Goal: Task Accomplishment & Management: Manage account settings

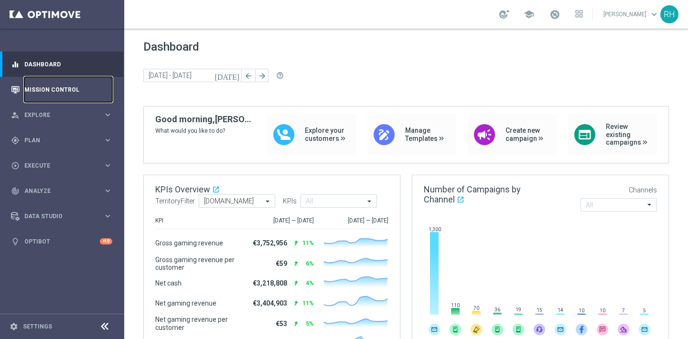
click at [53, 91] on link "Mission Control" at bounding box center [68, 89] width 88 height 25
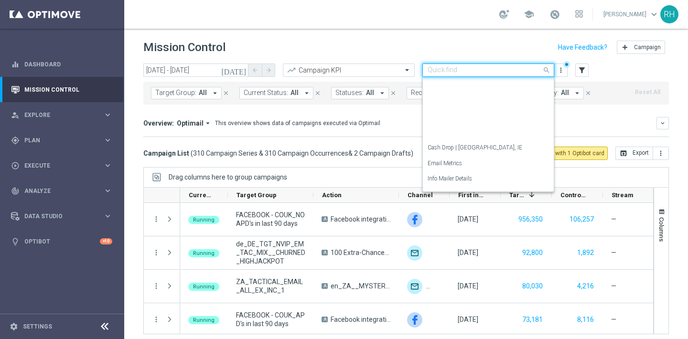
click at [465, 64] on div "Quick find Streams Lookup" at bounding box center [488, 70] width 132 height 13
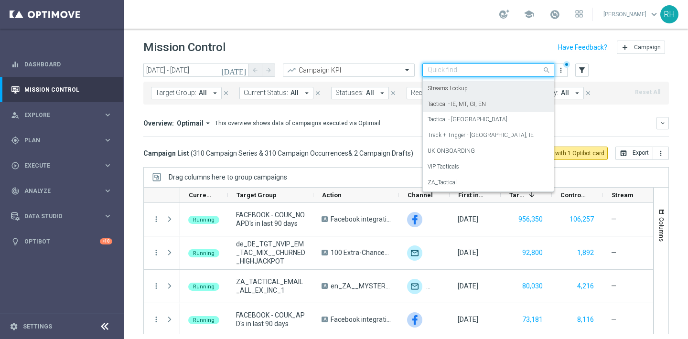
click at [458, 97] on div "Tactical - IE, MT, GI, EN" at bounding box center [487, 104] width 121 height 16
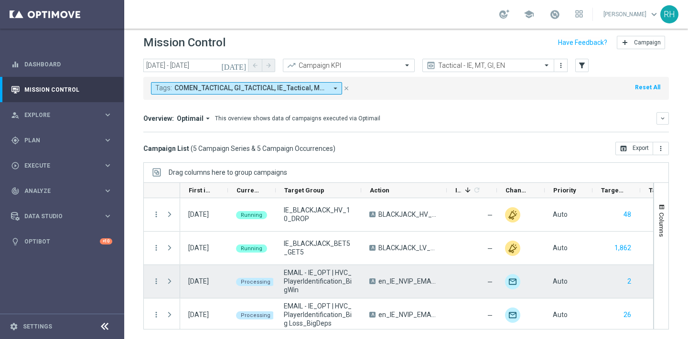
scroll to position [36, 0]
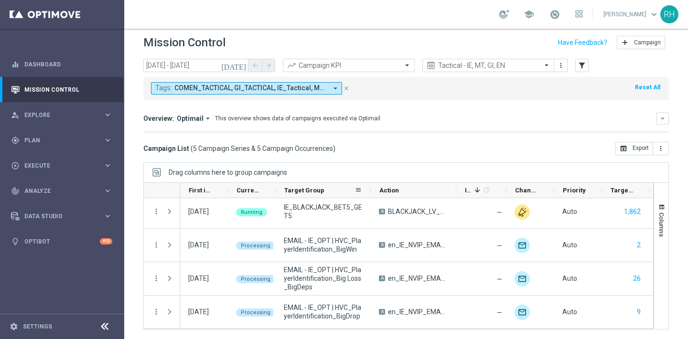
drag, startPoint x: 360, startPoint y: 187, endPoint x: 370, endPoint y: 188, distance: 9.6
click at [370, 188] on div at bounding box center [371, 190] width 4 height 15
click at [512, 60] on div "Tactical - IE, MT, GI, EN" at bounding box center [488, 65] width 132 height 13
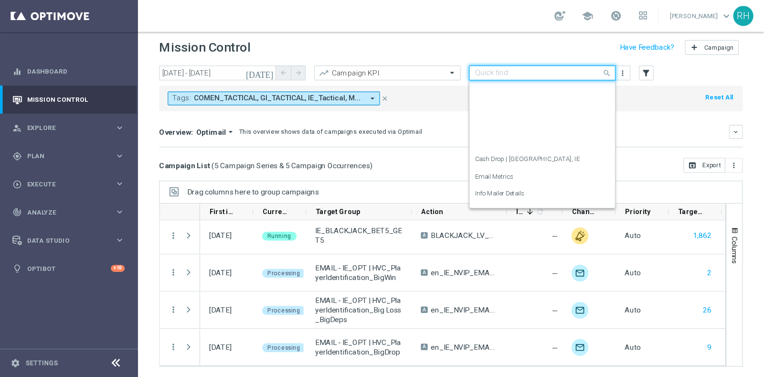
scroll to position [138, 0]
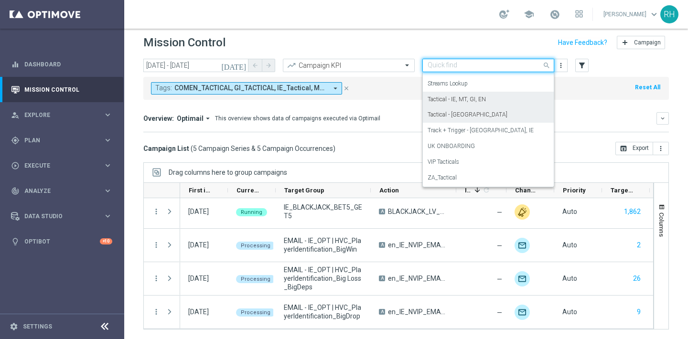
click at [482, 113] on div "Tactical - [GEOGRAPHIC_DATA]" at bounding box center [487, 115] width 121 height 16
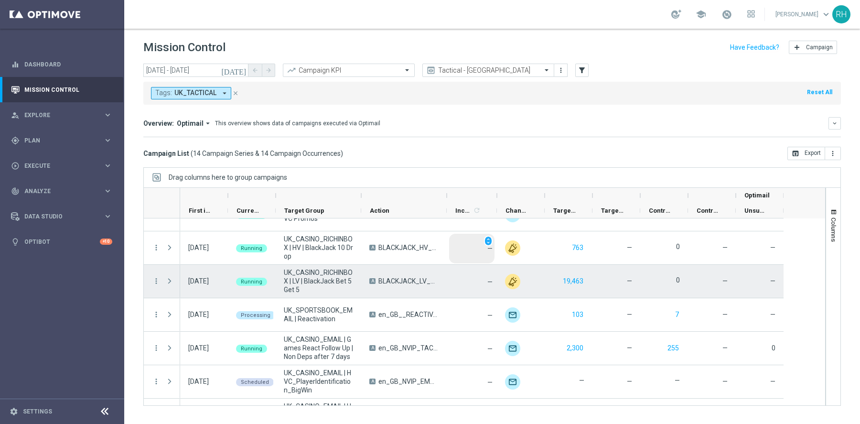
scroll to position [0, 0]
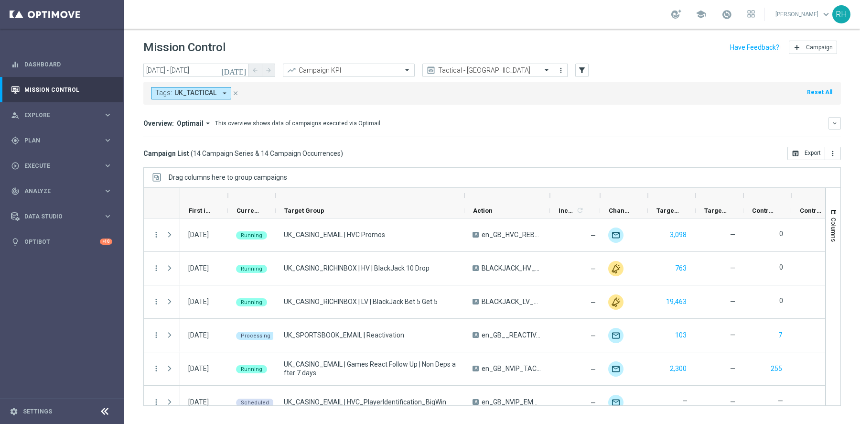
drag, startPoint x: 360, startPoint y: 195, endPoint x: 487, endPoint y: 193, distance: 127.0
click at [466, 193] on div at bounding box center [464, 195] width 4 height 15
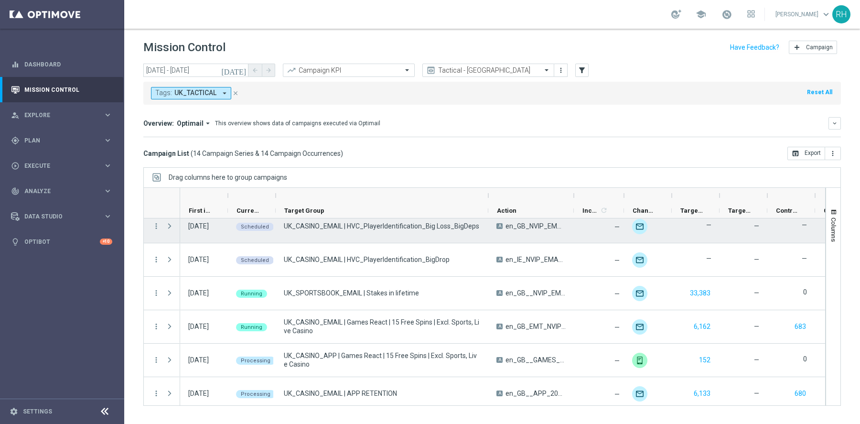
scroll to position [210, 0]
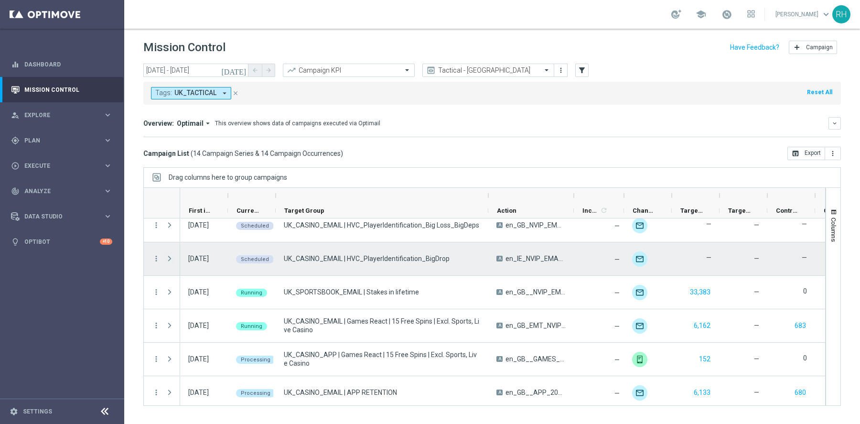
click at [169, 255] on span "Press SPACE to select this row." at bounding box center [169, 259] width 9 height 8
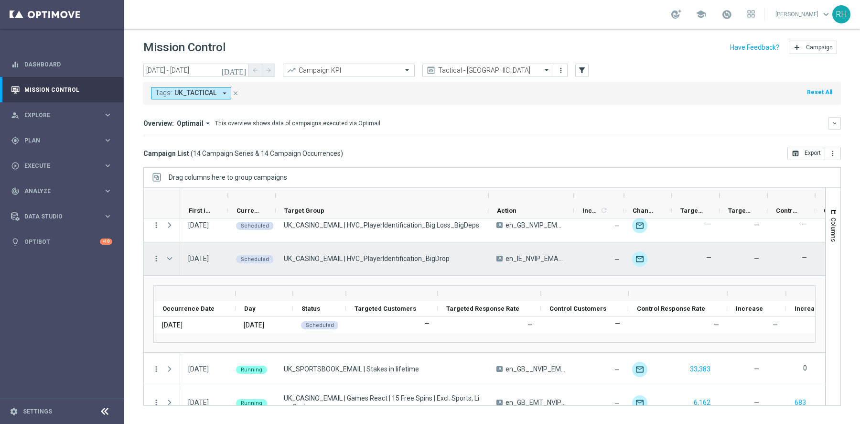
click at [169, 255] on span "Press SPACE to select this row." at bounding box center [169, 259] width 9 height 8
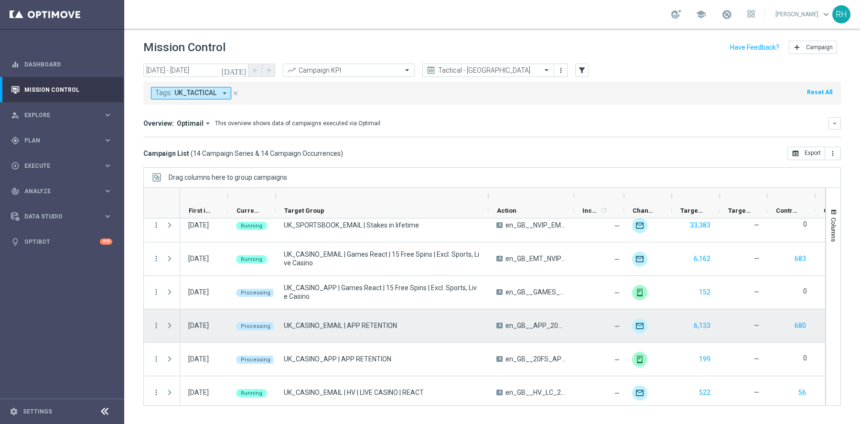
scroll to position [280, 0]
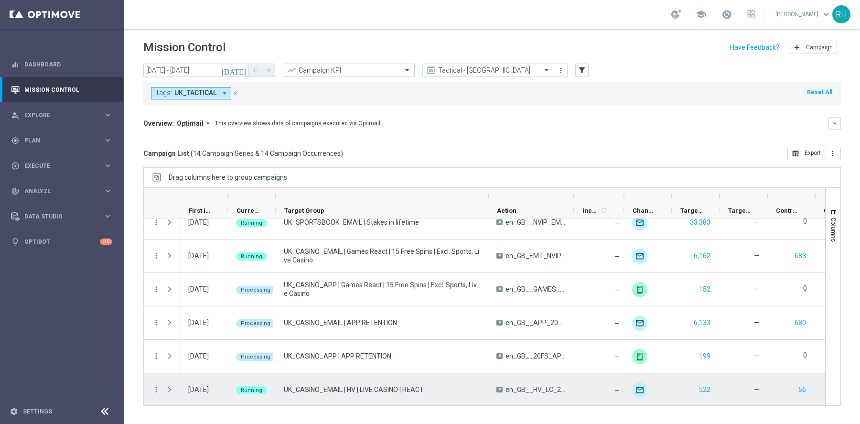
click at [170, 339] on span "Press SPACE to select this row." at bounding box center [169, 389] width 9 height 8
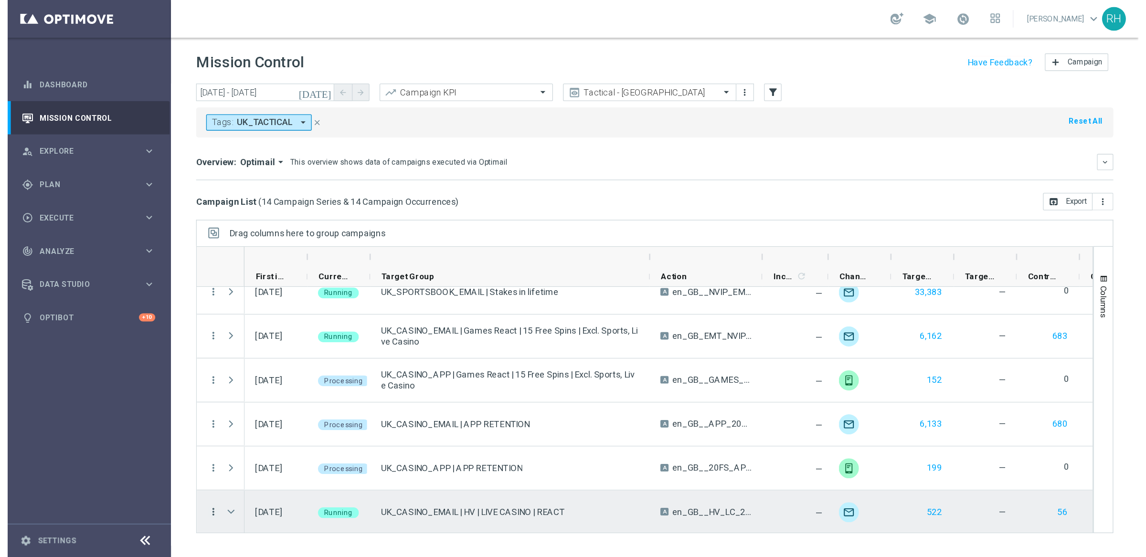
scroll to position [357, 0]
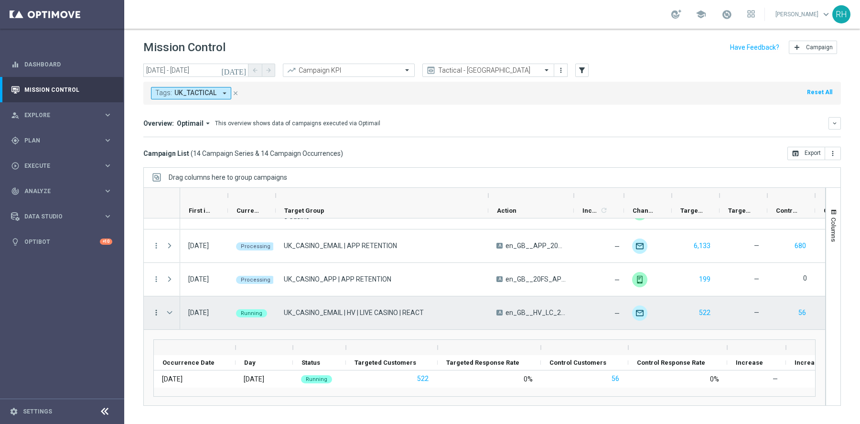
click at [156, 309] on icon "more_vert" at bounding box center [156, 312] width 9 height 9
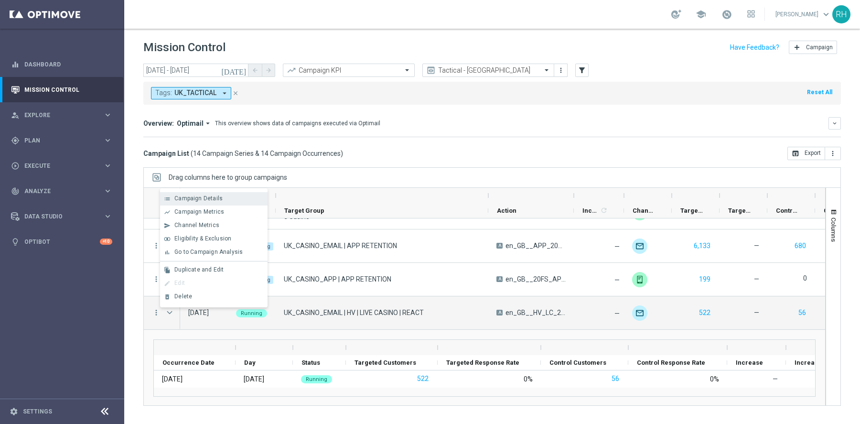
click at [218, 202] on div "list Campaign Details" at bounding box center [213, 198] width 107 height 13
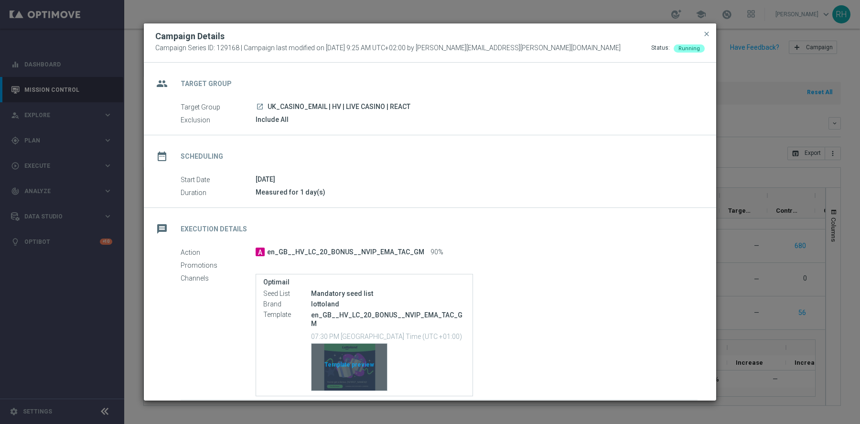
click at [360, 339] on div "Template preview" at bounding box center [348, 366] width 75 height 47
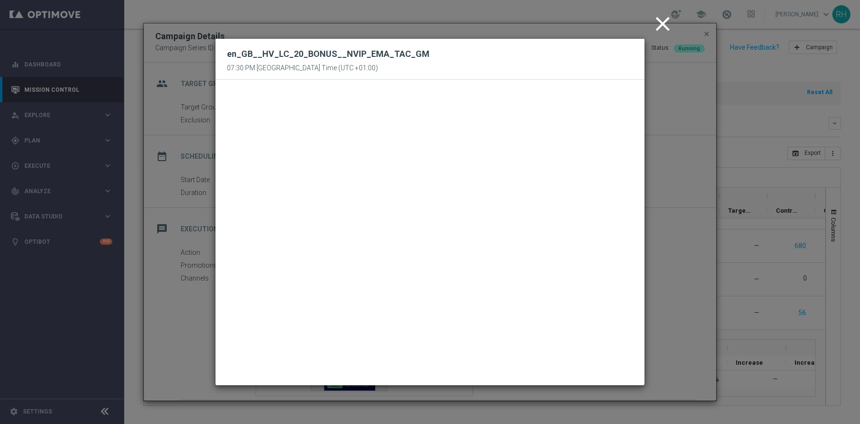
click at [671, 23] on icon "close" at bounding box center [662, 24] width 24 height 24
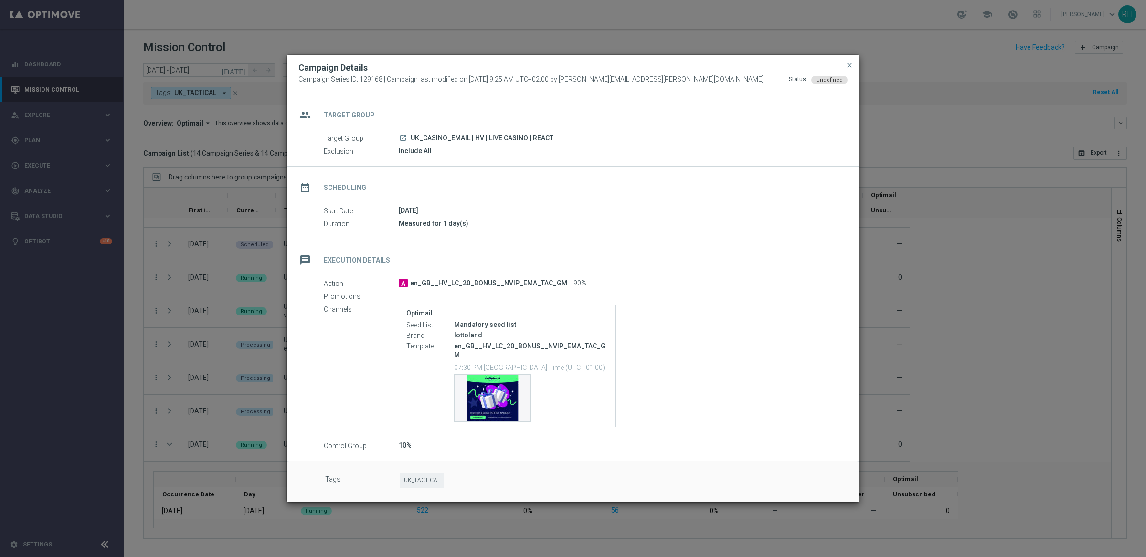
scroll to position [216, 0]
click at [687, 69] on span "close" at bounding box center [850, 66] width 8 height 8
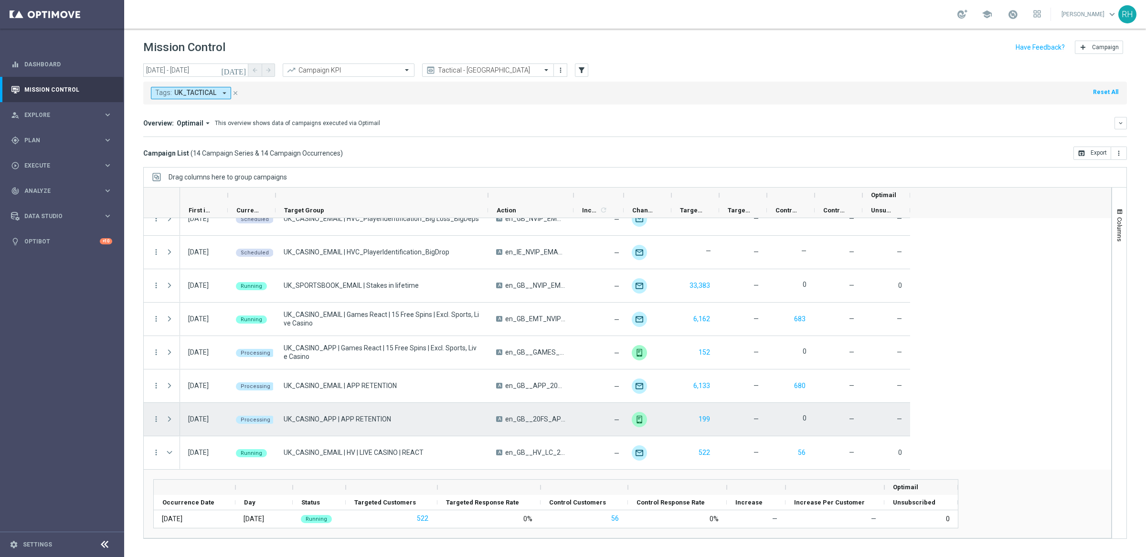
click at [475, 339] on div "UK_CASINO_APP | APP RETENTION" at bounding box center [382, 419] width 212 height 33
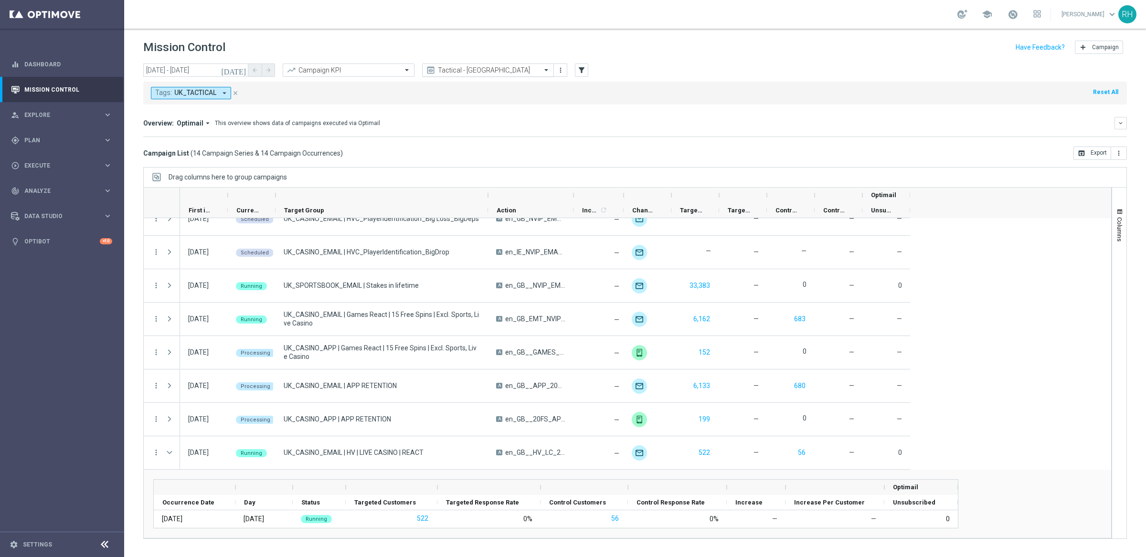
click at [510, 70] on input "text" at bounding box center [478, 70] width 102 height 8
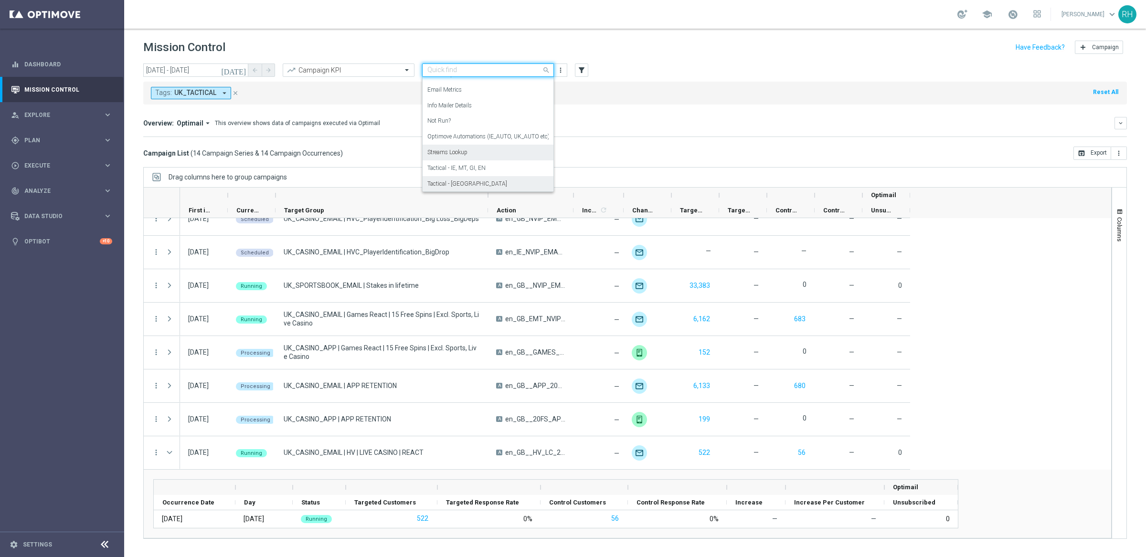
scroll to position [68, 0]
click at [482, 141] on label "Optimove Automations (IE_AUTO, UK_AUTO etc)" at bounding box center [488, 142] width 122 height 8
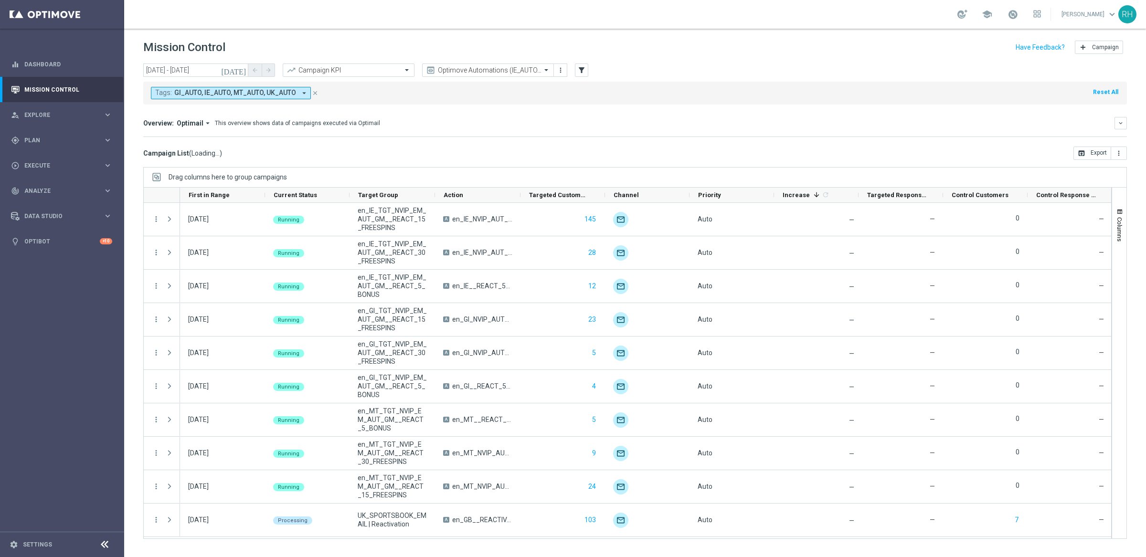
scroll to position [0, 0]
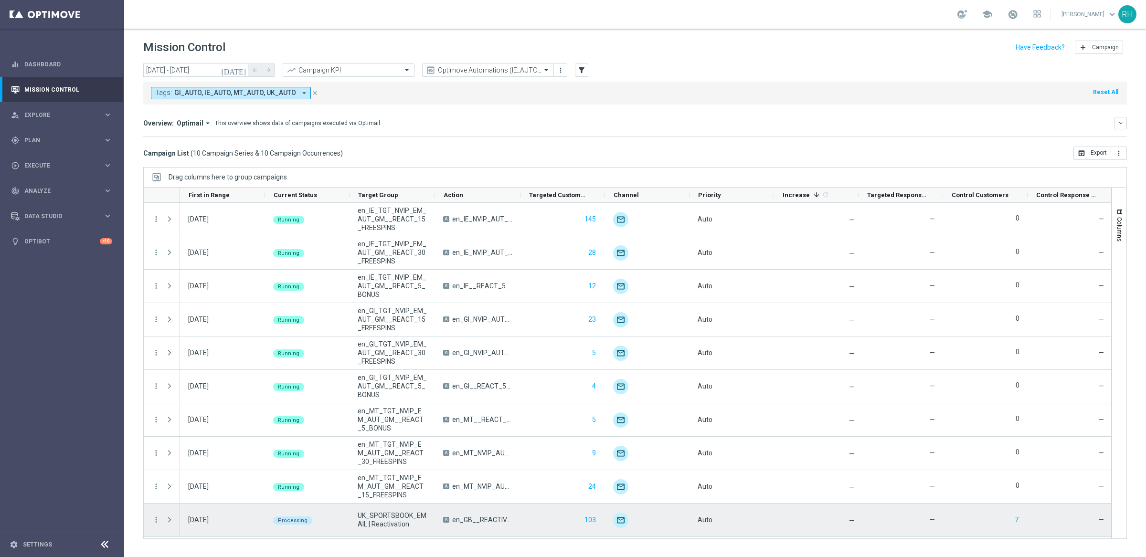
click at [170, 339] on span at bounding box center [170, 519] width 11 height 19
click at [170, 339] on span at bounding box center [169, 520] width 9 height 8
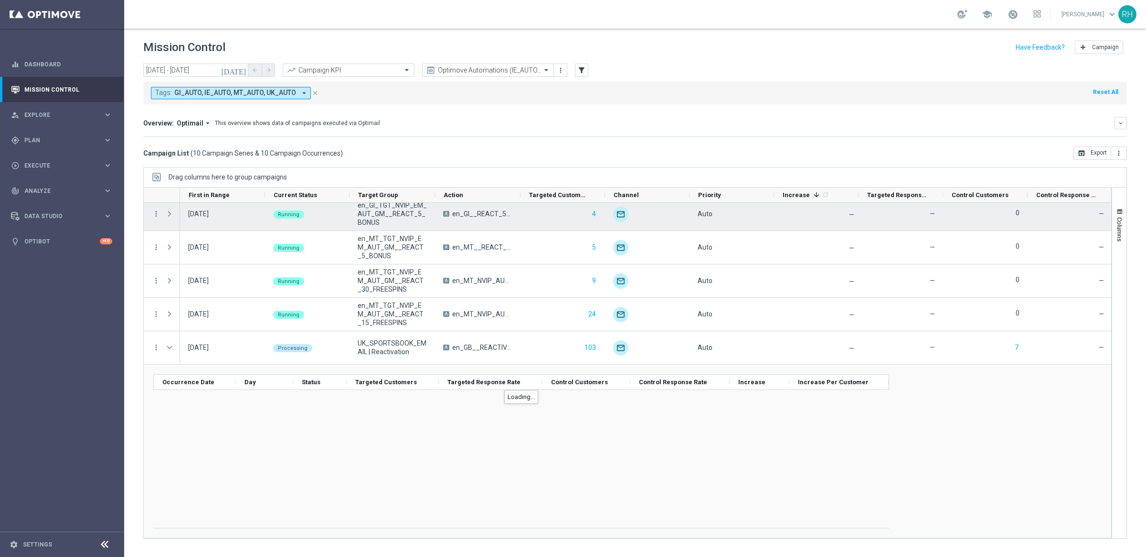
scroll to position [53, 0]
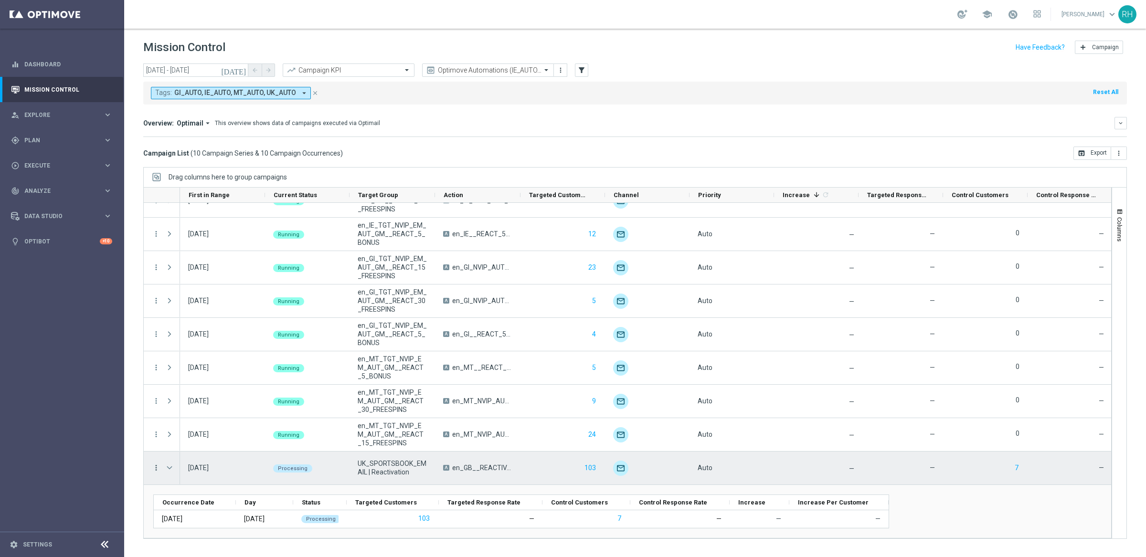
click at [153, 339] on icon "more_vert" at bounding box center [156, 468] width 9 height 9
click at [220, 339] on span "Campaign Details" at bounding box center [199, 354] width 48 height 7
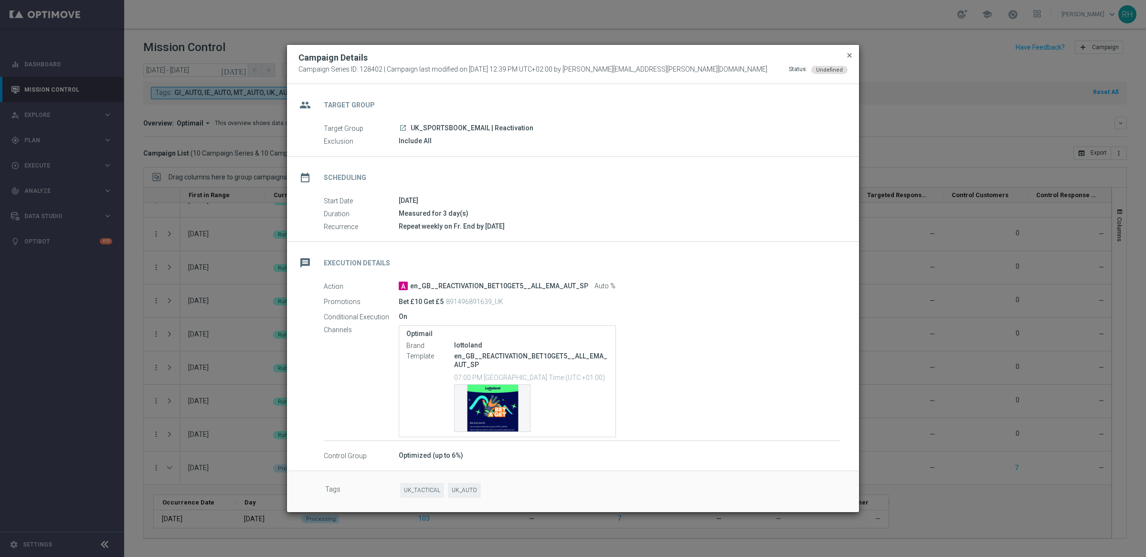
click at [687, 52] on span "close" at bounding box center [850, 56] width 8 height 8
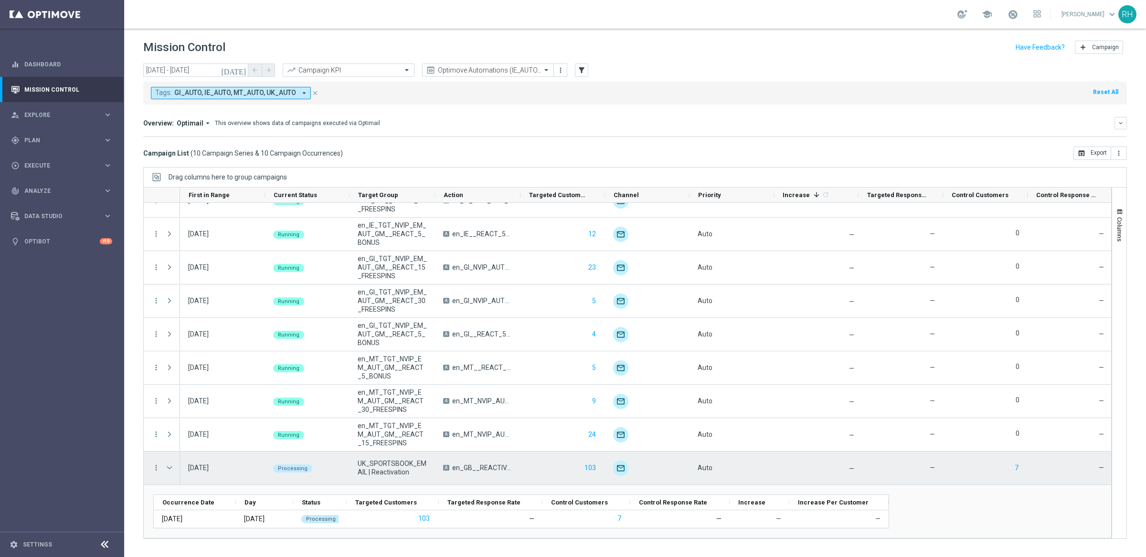
click at [170, 339] on span "Press SPACE to select this row." at bounding box center [169, 468] width 9 height 8
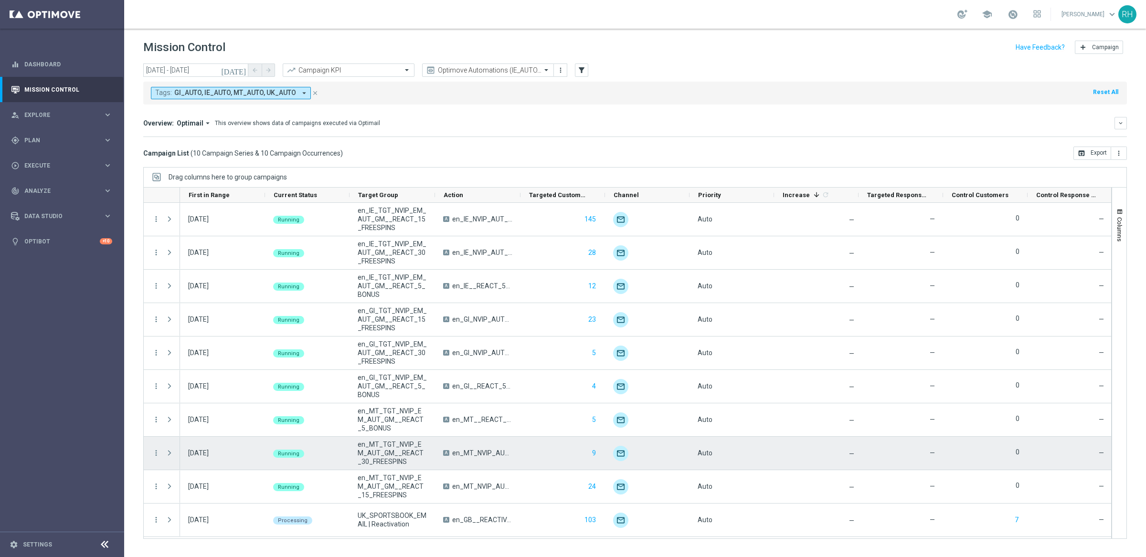
scroll to position [0, 0]
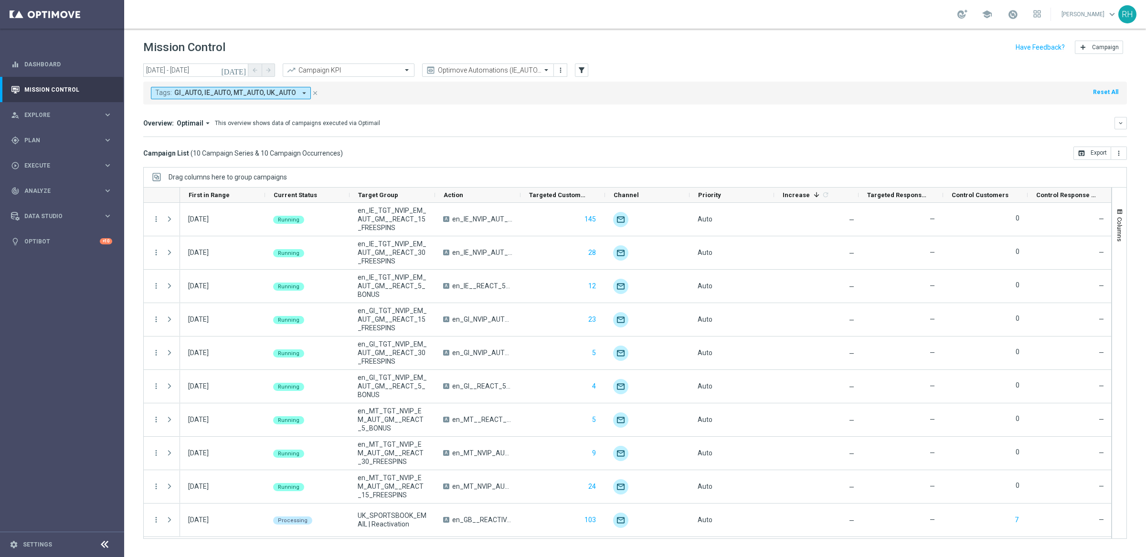
click at [687, 113] on mini-dashboard "Overview: Optimail arrow_drop_down This overview shows data of campaigns execut…" at bounding box center [635, 126] width 984 height 42
click at [687, 120] on div "Overview: Optimail arrow_drop_down This overview shows data of campaigns execut…" at bounding box center [628, 123] width 971 height 9
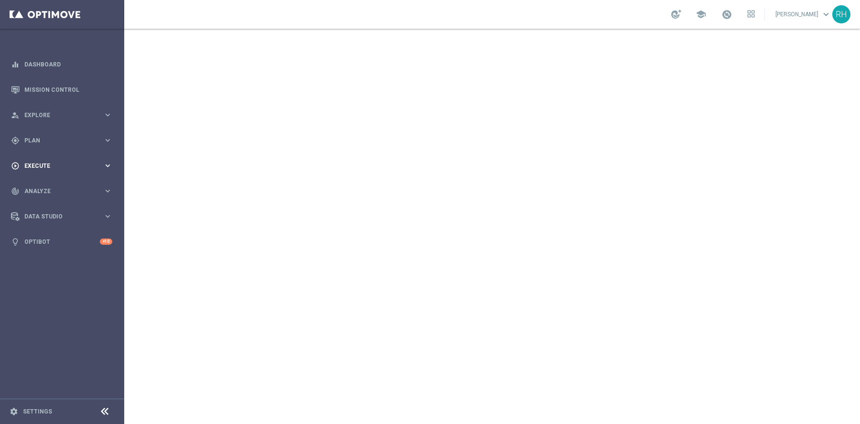
click at [41, 163] on span "Execute" at bounding box center [63, 166] width 79 height 6
click at [50, 147] on div "gps_fixed Plan keyboard_arrow_right" at bounding box center [61, 139] width 123 height 25
click at [45, 195] on accordion "Templates keyboard_arrow_right Optimail OptiMobile In-App OptiMobile Push Embed…" at bounding box center [74, 188] width 98 height 14
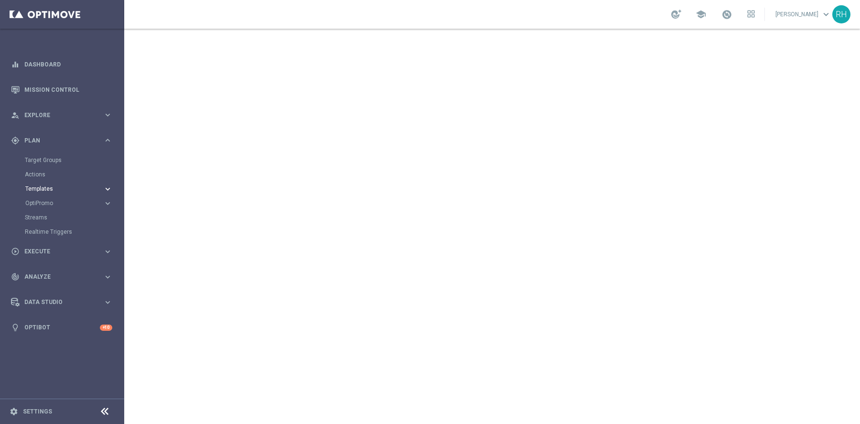
click at [46, 186] on span "Templates" at bounding box center [59, 189] width 68 height 6
click at [60, 234] on link "OptiMobile Push" at bounding box center [65, 232] width 70 height 8
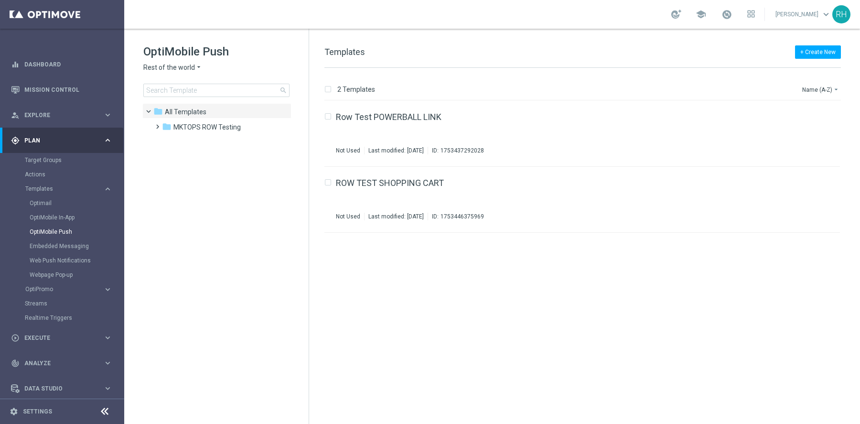
click at [197, 75] on div "OptiMobile Push Rest of the world arrow_drop_down × Rest of the world search" at bounding box center [225, 70] width 165 height 53
click at [192, 61] on div "OptiMobile Push Rest of the world arrow_drop_down × Rest of the world search" at bounding box center [225, 70] width 165 height 53
click at [192, 67] on span "Rest of the world" at bounding box center [169, 67] width 52 height 9
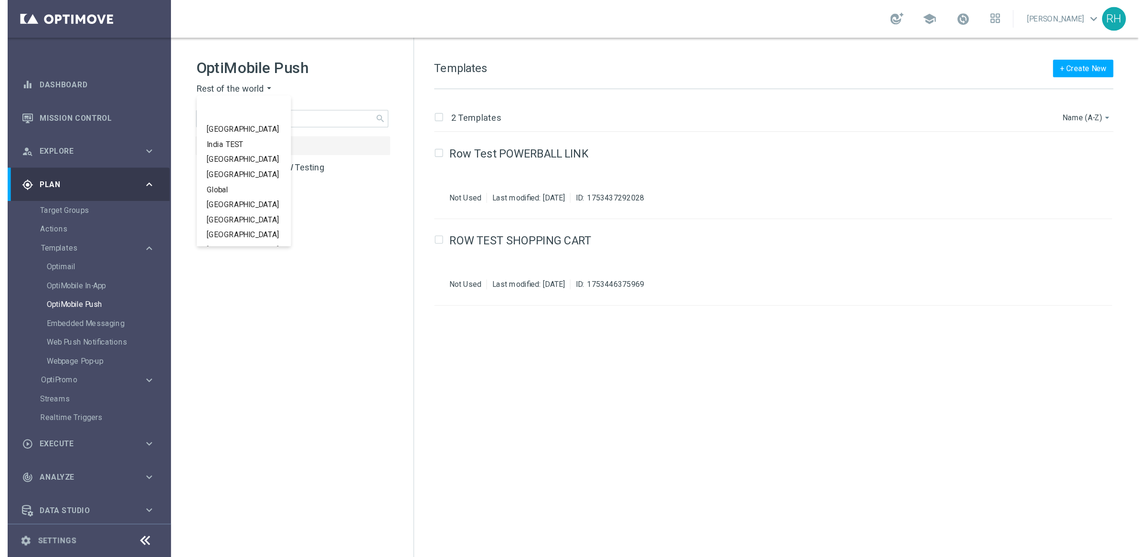
scroll to position [297, 0]
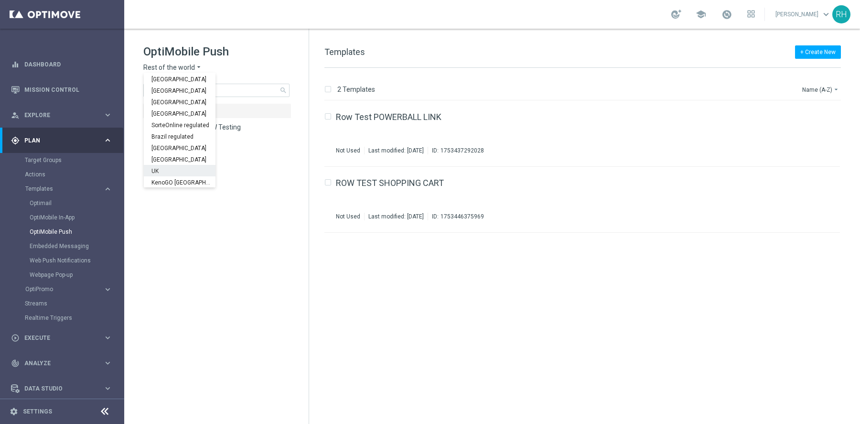
click at [182, 165] on div "UK" at bounding box center [180, 170] width 72 height 11
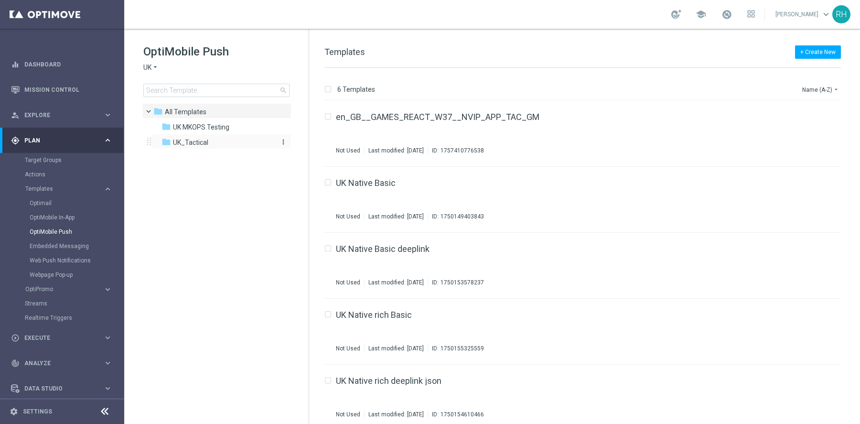
click at [193, 148] on div "folder UK_Tactical" at bounding box center [216, 142] width 110 height 11
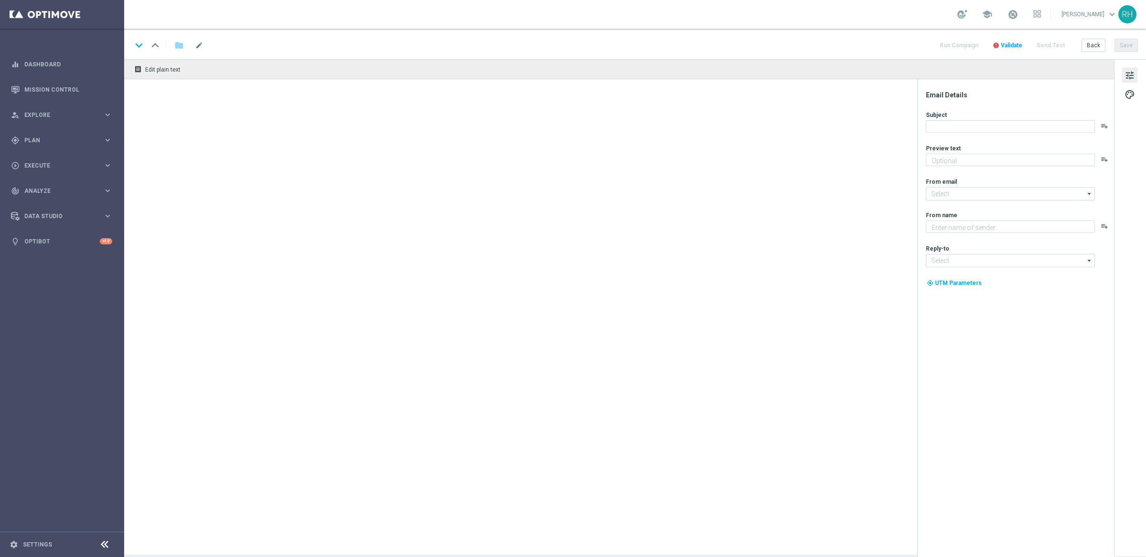
type textarea "[%FIRST_NAME%], could this SuperDraw be yours?"
type input "mail@crm.lottoland.com"
type textarea "Lottoland"
type input "support@lottoland.co.uk"
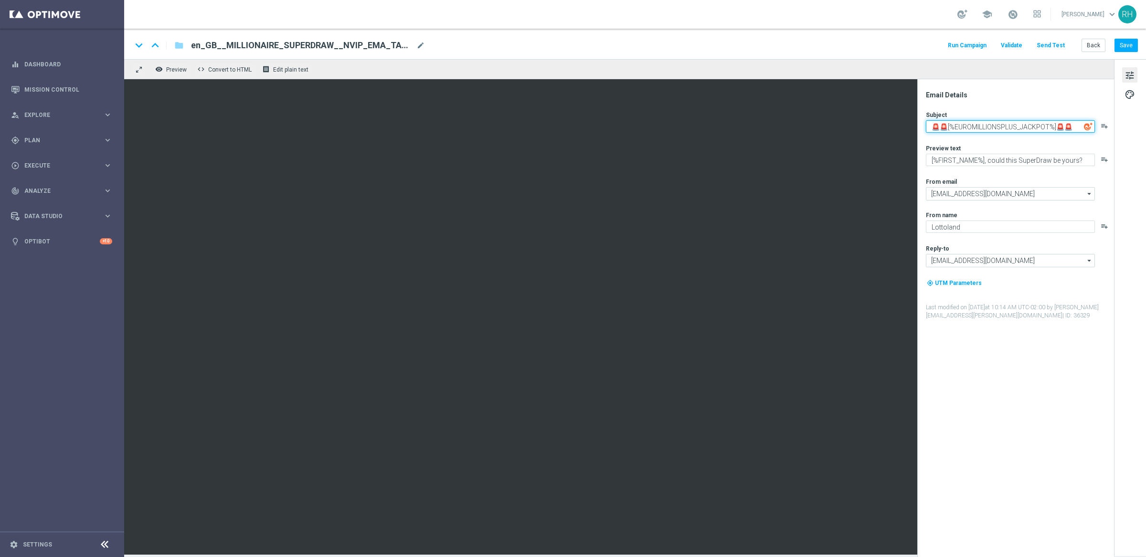
click at [976, 127] on textarea "🚨🚨[%EUROMILLIONSPLUS_JACKPOT%]🚨🚨" at bounding box center [1010, 126] width 169 height 12
paste textarea
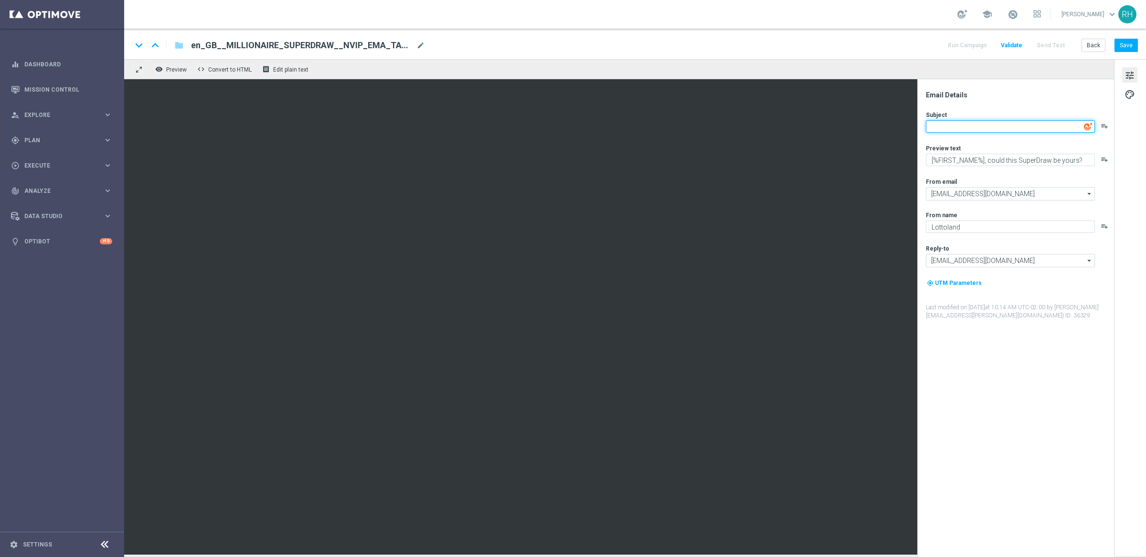
paste textarea "Millionaire - [%EUROMILLIONSPLUS_JACKPOT%] jackpot 🔥"
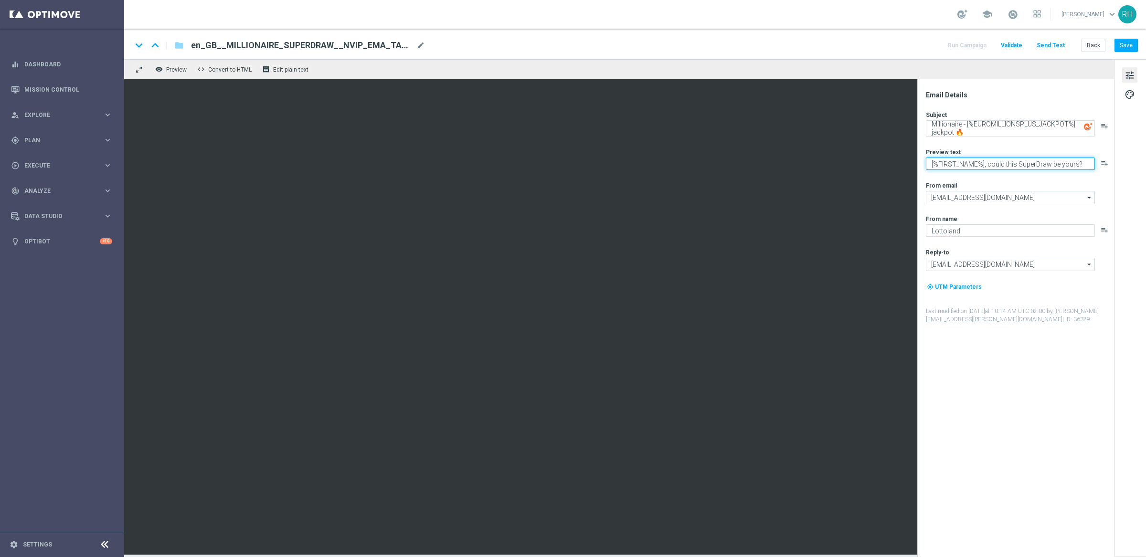
click at [1002, 170] on textarea "[%FIRST_NAME%], could this SuperDraw be yours?" at bounding box center [1010, 164] width 169 height 12
click at [1077, 124] on textarea "Millionaire - [%EUROMILLIONSPLUS_JACKPOT%] jackpot 🔥" at bounding box center [1010, 128] width 169 height 16
click at [954, 132] on textarea "Millionaire - [%EUROMILLIONSPLUS_JACKPOT%] jackpot 🔥" at bounding box center [1010, 128] width 169 height 16
click at [944, 124] on textarea "Millionaire - [%EUROMILLIONSPLUS_JACKPOT%] jackpot tonight🔥" at bounding box center [1010, 128] width 169 height 16
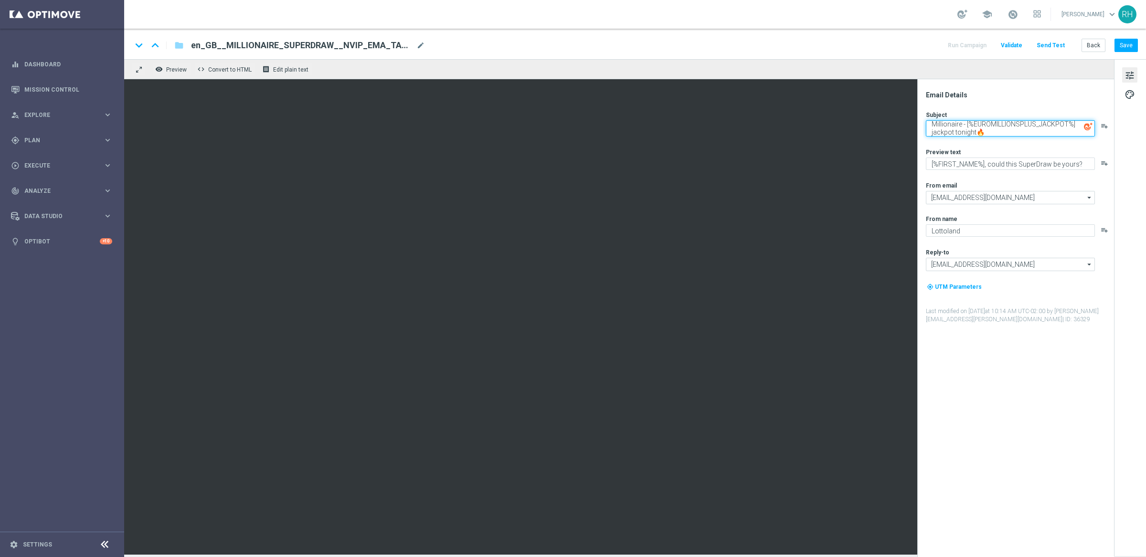
scroll to position [1, 0]
type textarea "Millionaire SuperDraw - [%EUROMILLIONSPLUS_JACKPOT%] jackpot tonight🔥"
click at [1016, 403] on div "Email Details Subject Millionaire SuperDraw - [%EUROMILLIONSPLUS_JACKPOT%] jack…" at bounding box center [1018, 324] width 190 height 467
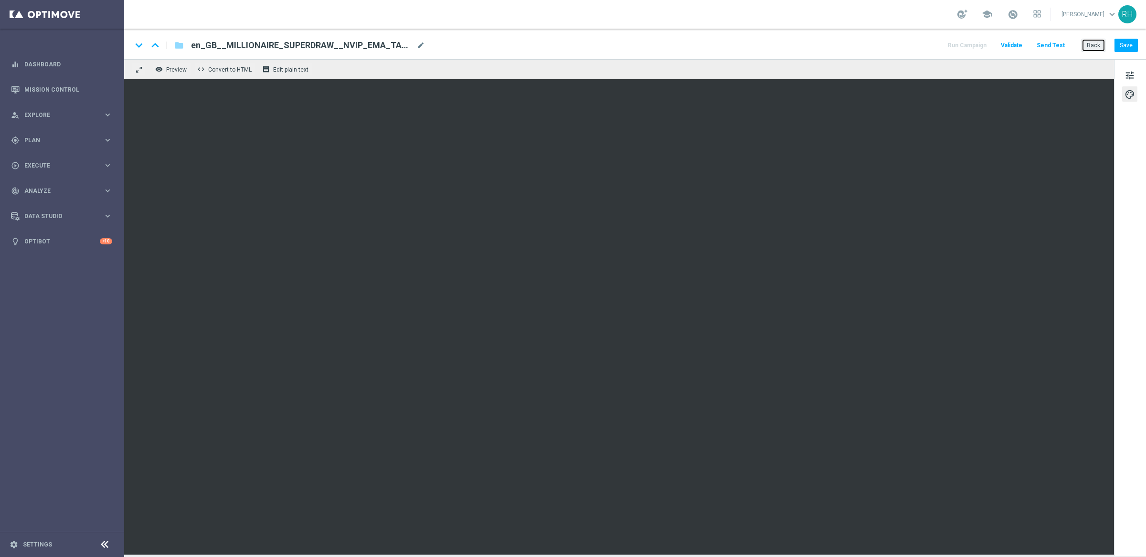
click at [1099, 47] on button "Back" at bounding box center [1094, 45] width 24 height 13
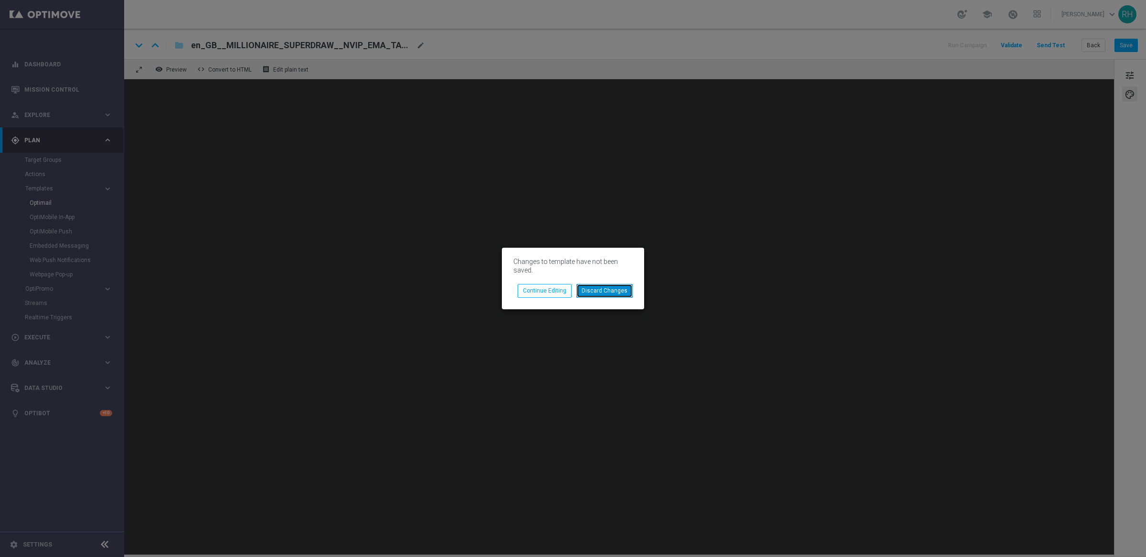
click at [631, 289] on button "Discard Changes" at bounding box center [604, 290] width 56 height 13
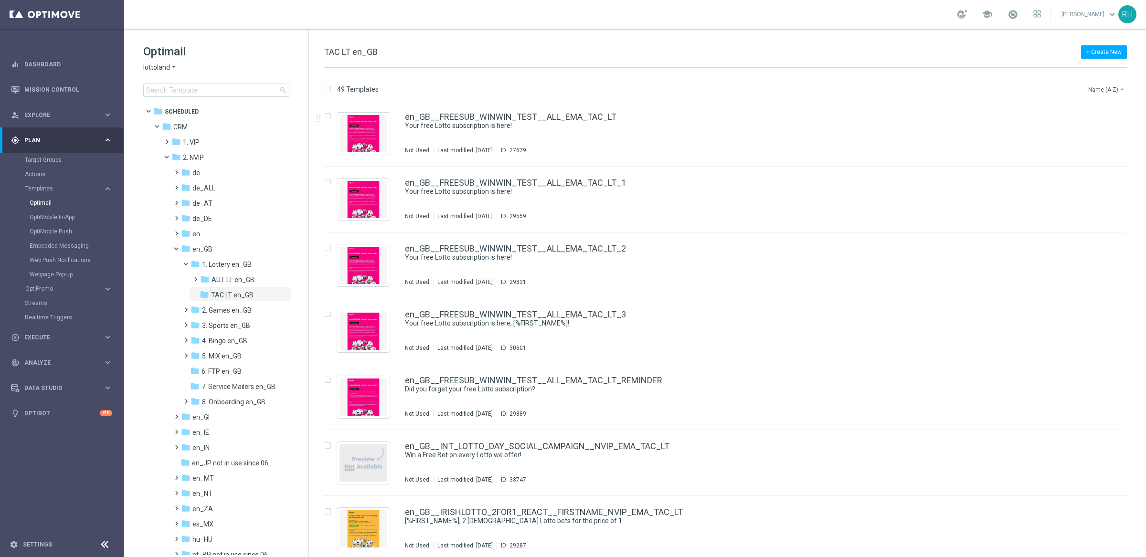
click at [1103, 85] on button "Name (A-Z) arrow_drop_down" at bounding box center [1107, 89] width 40 height 11
click at [1103, 129] on span "Date Modified (Newest)" at bounding box center [1090, 132] width 64 height 7
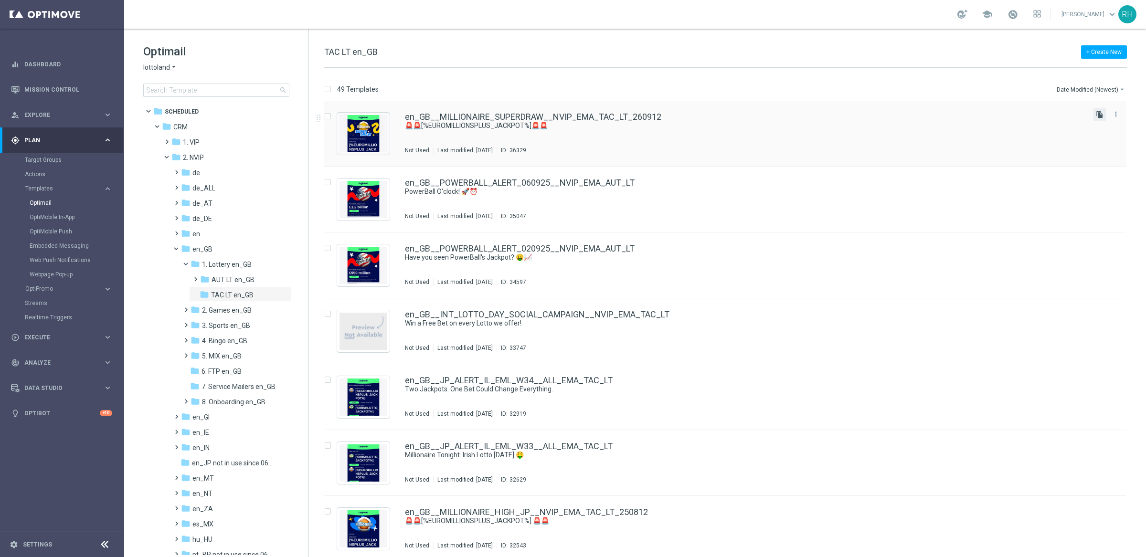
click at [1097, 112] on icon "file_copy" at bounding box center [1100, 115] width 8 height 8
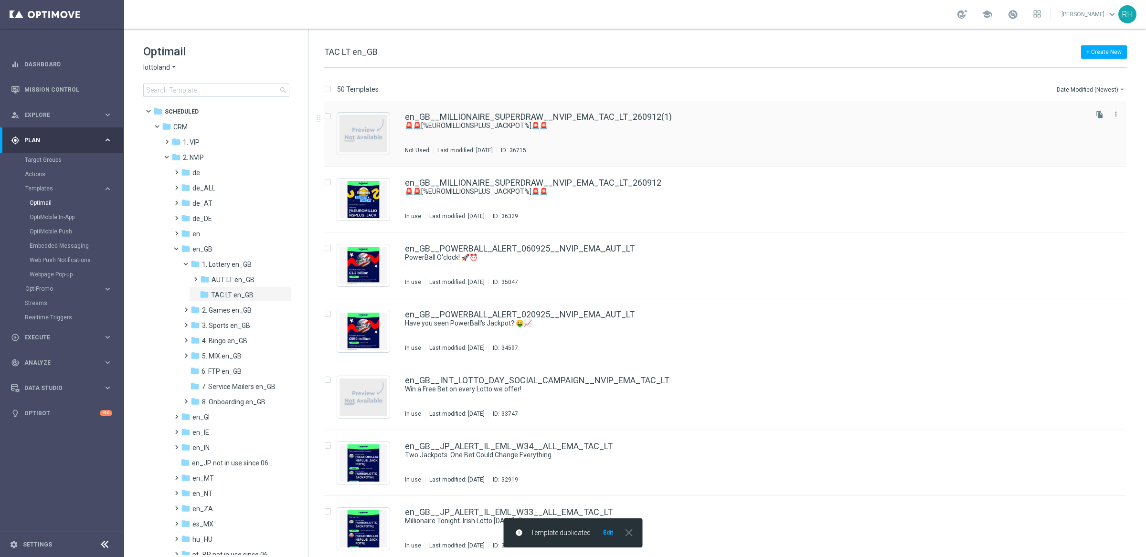
click at [916, 145] on div "en_GB__MILLIONAIRE_SUPERDRAW__NVIP_EMA_TAC_LT_260912(1) 🚨🚨[%EUROMILLIONSPLUS_JA…" at bounding box center [745, 134] width 681 height 42
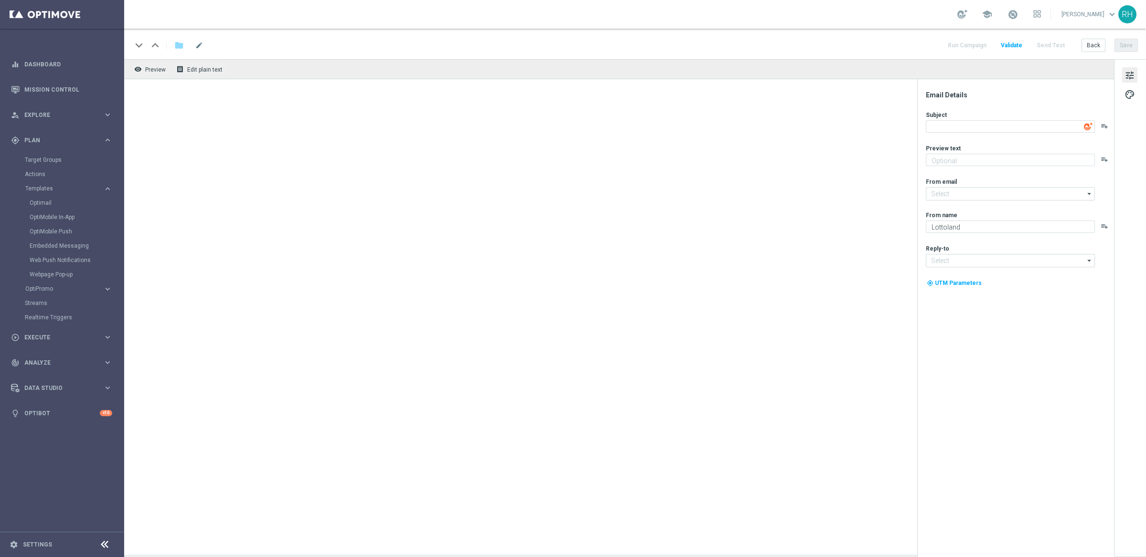
type input "mail@crm.lottoland.com"
type input "consultas@lottoland.mx"
type textarea "🚨🚨[%EUROMILLIONSPLUS_JACKPOT%]🚨🚨"
type textarea "[%FIRST_NAME%], could this SuperDraw be yours?"
type input "support@lottoland.co.uk"
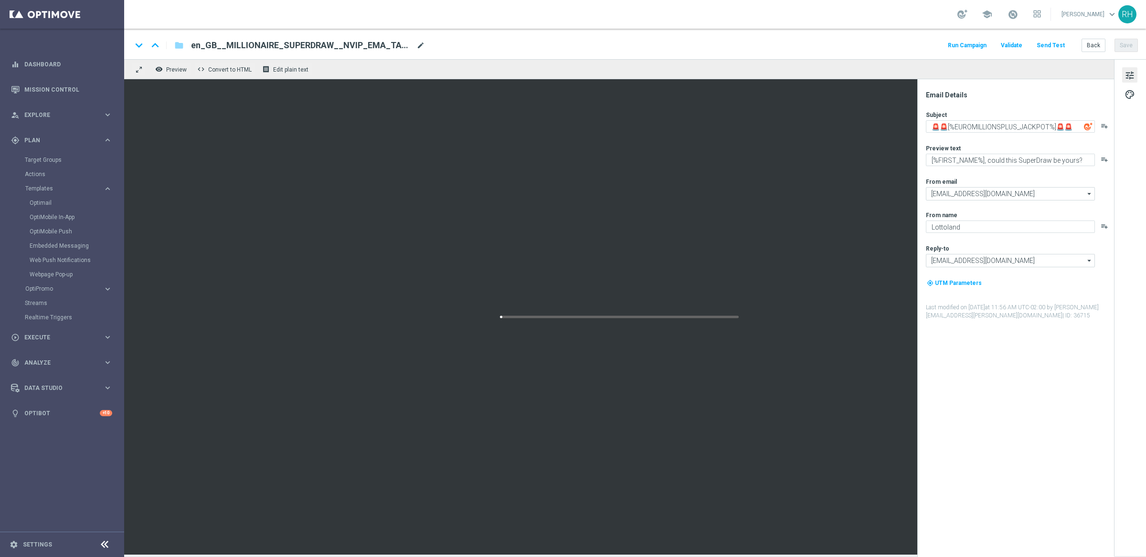
click at [419, 48] on span "mode_edit" at bounding box center [420, 45] width 9 height 9
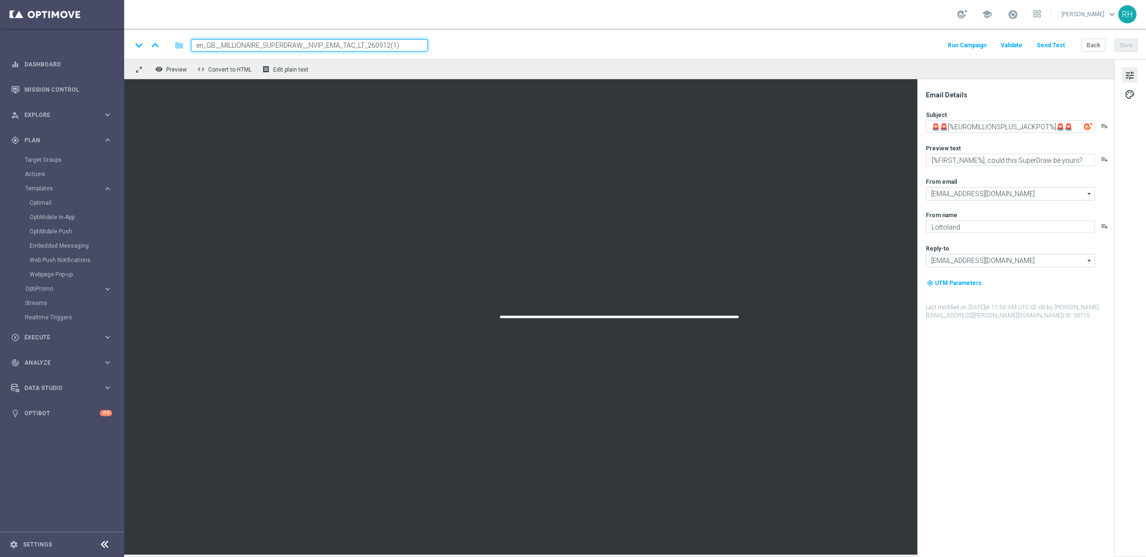
click at [412, 49] on input "en_GB__MILLIONAIRE_SUPERDRAW__NVIP_EMA_TAC_LT_260912(1)" at bounding box center [309, 45] width 237 height 12
drag, startPoint x: 409, startPoint y: 48, endPoint x: 390, endPoint y: 48, distance: 18.6
click at [390, 48] on input "en_GB__MILLIONAIRE_SUPERDRAW__NVIP_EMA_TAC_LT_260912(1)" at bounding box center [309, 45] width 237 height 12
type input "en_GB__MILLIONAIRE_SUPERDRAW__NVIP_EMA_TAC_LT_260912_2"
click at [563, 34] on div "keyboard_arrow_down keyboard_arrow_up folder en_GB__MILLIONAIRE_SUPERDRAW__NVIP…" at bounding box center [635, 44] width 1022 height 31
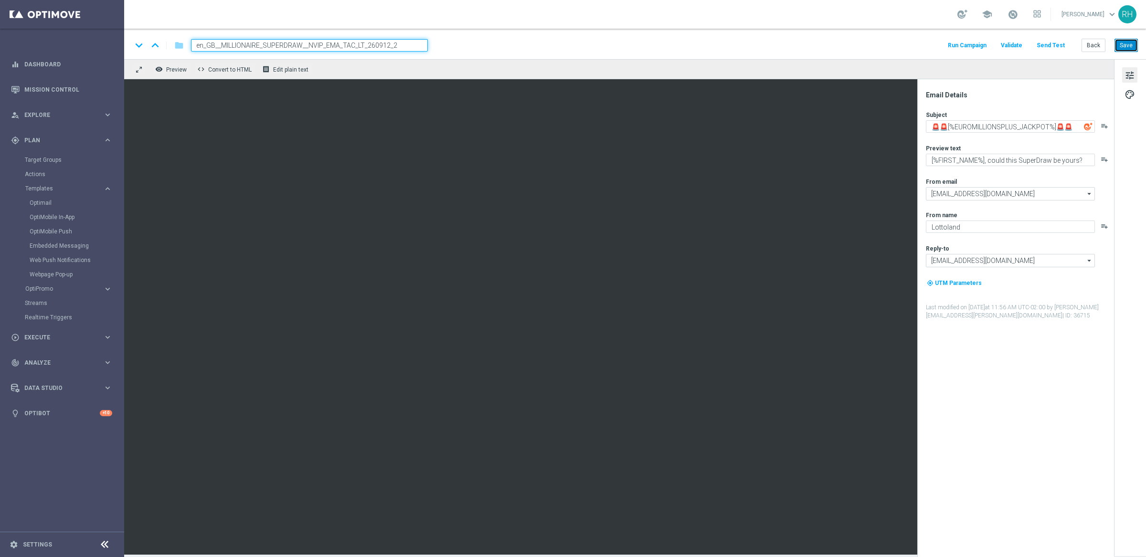
click at [1129, 50] on button "Save" at bounding box center [1126, 45] width 23 height 13
click at [963, 131] on textarea "🚨🚨[%EUROMILLIONSPLUS_JACKPOT%]🚨🚨" at bounding box center [1010, 126] width 169 height 12
click at [962, 131] on textarea "🚨🚨[%EUROMILLIONSPLUS_JACKPOT%]🚨🚨" at bounding box center [1010, 126] width 169 height 12
paste textarea "Millionaire - [%EUROMILLIONSPLUS_JACKPOT%] jackpot 🔥"
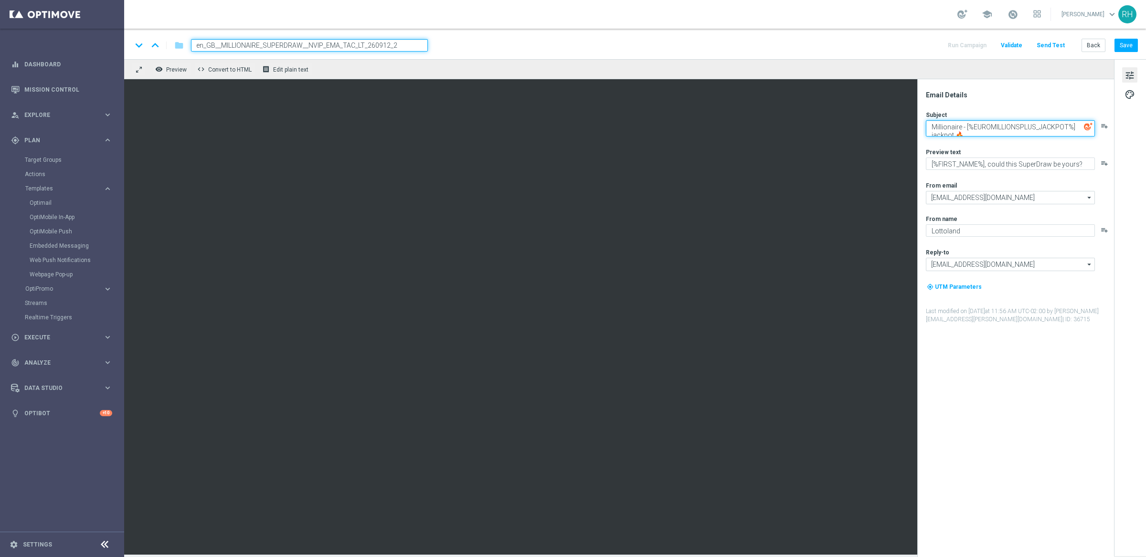
scroll to position [3, 0]
click at [961, 125] on textarea "Millionaire - [%EUROMILLIONSPLUS_JACKPOT%] jackpot 🔥" at bounding box center [1010, 128] width 169 height 16
click at [1076, 134] on textarea "Millionaire SuperDraw - [%EUROMILLIONSPLUS_JACKPOT%] jackpot 🔥" at bounding box center [1010, 128] width 169 height 16
type textarea "Millionaire SuperDraw - [%EUROMILLIONSPLUS_JACKPOT%] jackpot 🔥"
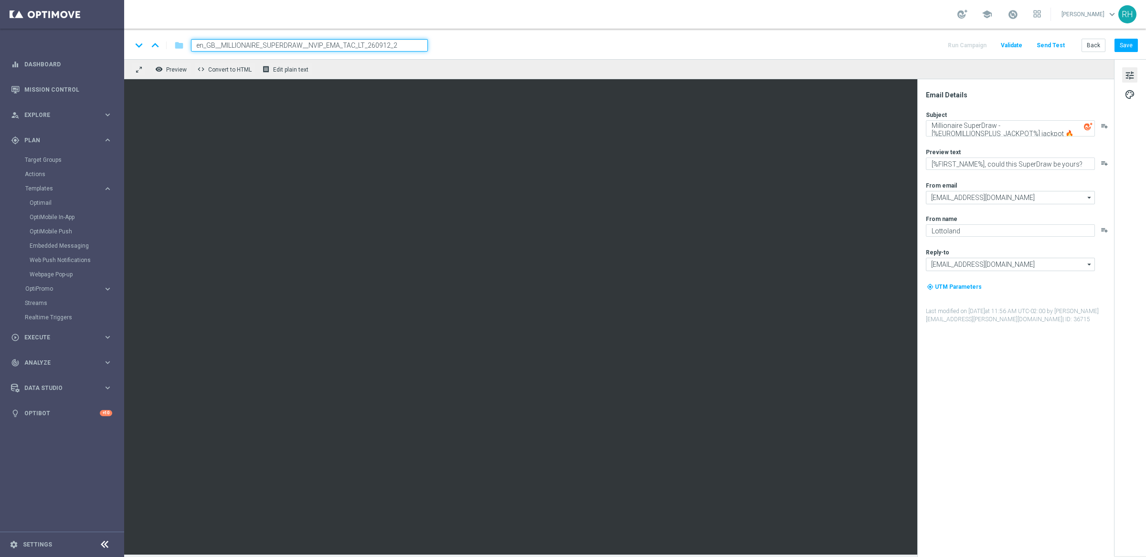
click at [1060, 377] on div "Email Details Subject Millionaire SuperDraw - [%EUROMILLIONSPLUS_JACKPOT%] jack…" at bounding box center [1018, 324] width 190 height 467
click at [1041, 165] on textarea "[%FIRST_NAME%], could this SuperDraw be yours?" at bounding box center [1010, 164] width 169 height 12
click at [1047, 165] on textarea "[%FIRST_NAME%], could this be yours?" at bounding box center [1010, 164] width 169 height 12
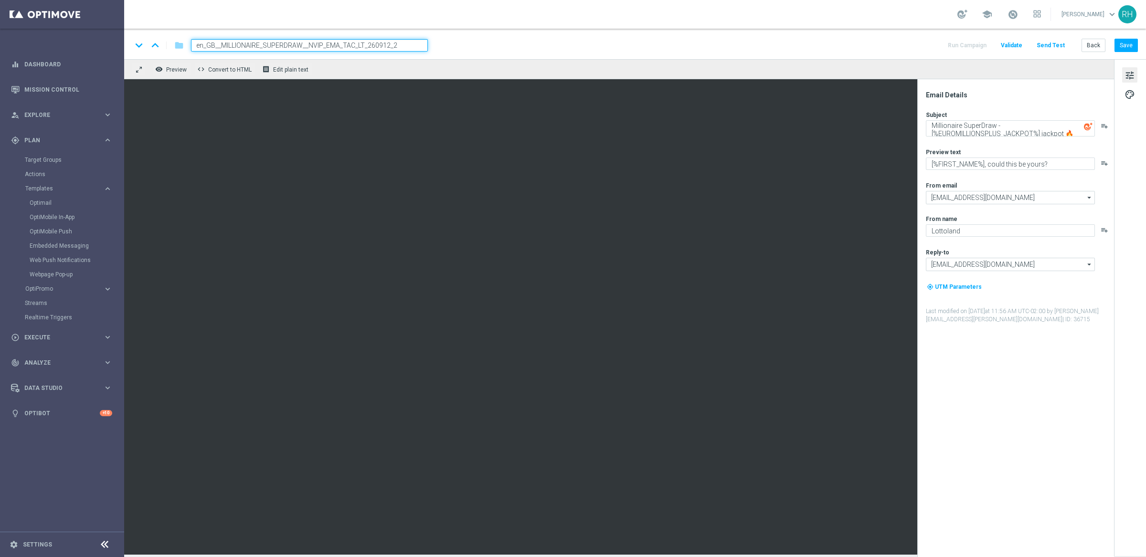
click at [982, 375] on div "Email Details Subject Millionaire SuperDraw - [%EUROMILLIONSPLUS_JACKPOT%] jack…" at bounding box center [1018, 324] width 190 height 467
click at [1054, 167] on textarea "[%FIRST_NAME%], could this be yours?" at bounding box center [1010, 164] width 169 height 12
click at [1055, 167] on textarea "[%FIRST_NAME%], could this be yours?" at bounding box center [1010, 164] width 169 height 12
drag, startPoint x: 1055, startPoint y: 164, endPoint x: 927, endPoint y: 166, distance: 128.0
click at [927, 166] on textarea "[%FIRST_NAME%], could this be yours?" at bounding box center [1010, 164] width 169 height 12
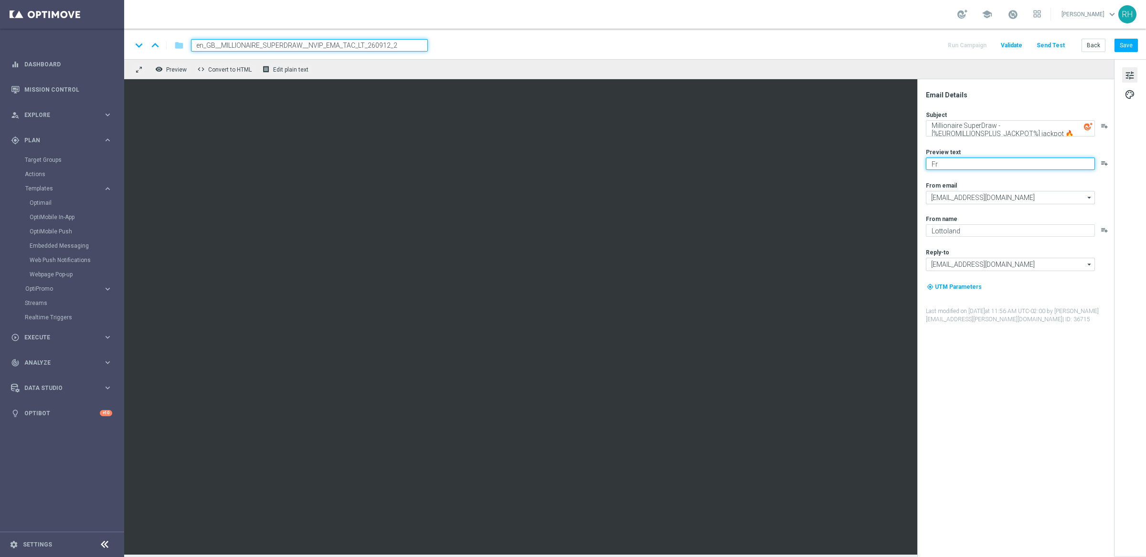
type textarea "F"
type textarea "#"
type textarea "£2.50 a bet..."
click at [1057, 550] on div "Email Details Subject Millionaire SuperDraw - [%EUROMILLIONSPLUS_JACKPOT%] jack…" at bounding box center [1018, 324] width 190 height 467
click at [1023, 414] on div "Email Details Subject Millionaire SuperDraw - [%EUROMILLIONSPLUS_JACKPOT%] jack…" at bounding box center [1018, 324] width 190 height 467
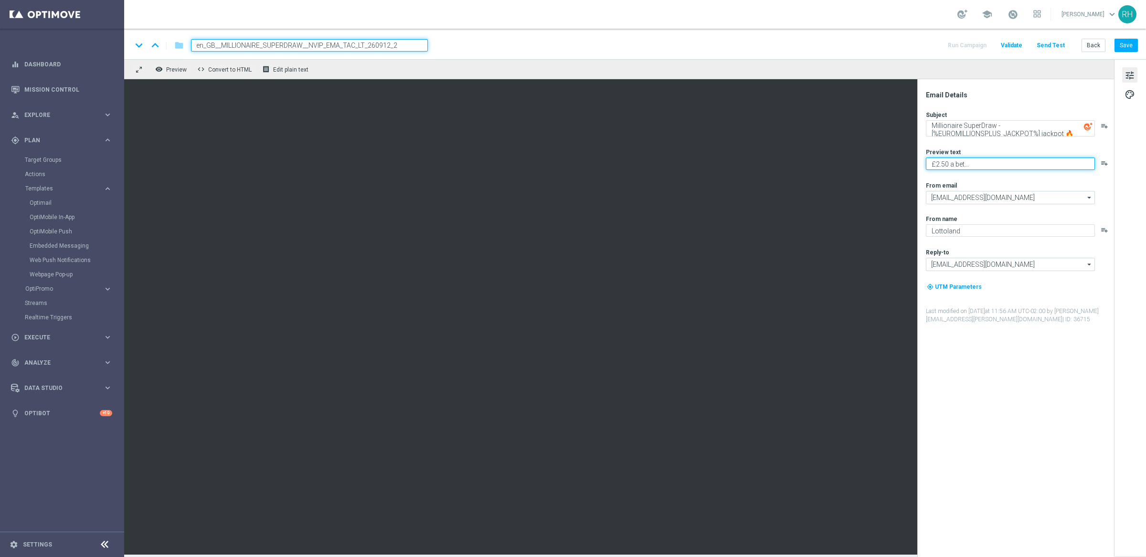
click at [992, 166] on textarea "£2.50 a bet..." at bounding box center [1010, 164] width 169 height 12
click at [1008, 377] on div "Email Details Subject Millionaire SuperDraw - [%EUROMILLIONSPLUS_JACKPOT%] jack…" at bounding box center [1018, 324] width 190 height 467
click at [1052, 130] on textarea "Millionaire SuperDraw - [%EUROMILLIONSPLUS_JACKPOT%] jackpot 🔥" at bounding box center [1010, 128] width 169 height 16
click at [1053, 134] on textarea "Millionaire SuperDraw - [%EUROMILLIONSPLUS_JACKPOT%] jackpot 🔥" at bounding box center [1010, 128] width 169 height 16
click at [1062, 131] on textarea "Millionaire SuperDraw - [%EUROMILLIONSPLUS_JACKPOT%] jackpot 🔥" at bounding box center [1010, 128] width 169 height 16
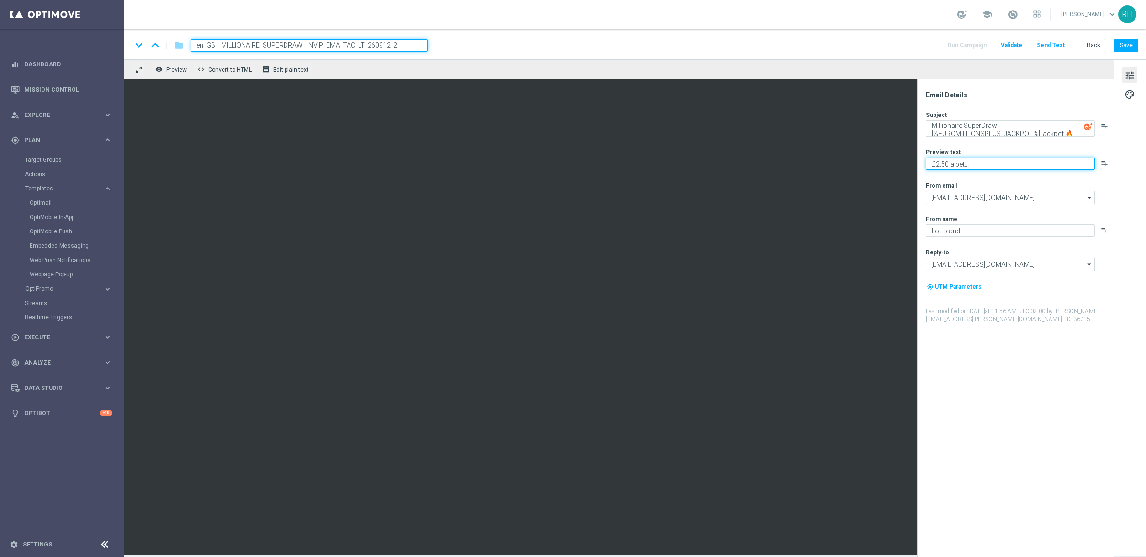
click at [929, 168] on textarea "£2.50 a bet..." at bounding box center [1010, 164] width 169 height 12
click at [1063, 136] on textarea "Millionaire SuperDraw - [%EUROMILLIONSPLUS_JACKPOT%] jackpot 🔥" at bounding box center [1010, 128] width 169 height 16
type textarea "Millionaire SuperDraw - [%EUROMILLIONSPLUS_JACKPOT%] jackpot tonight🔥"
click at [1086, 303] on div "Subject Millionaire SuperDraw - [%EUROMILLIONSPLUS_JACKPOT%] jackpot tonight🔥 p…" at bounding box center [1019, 217] width 187 height 213
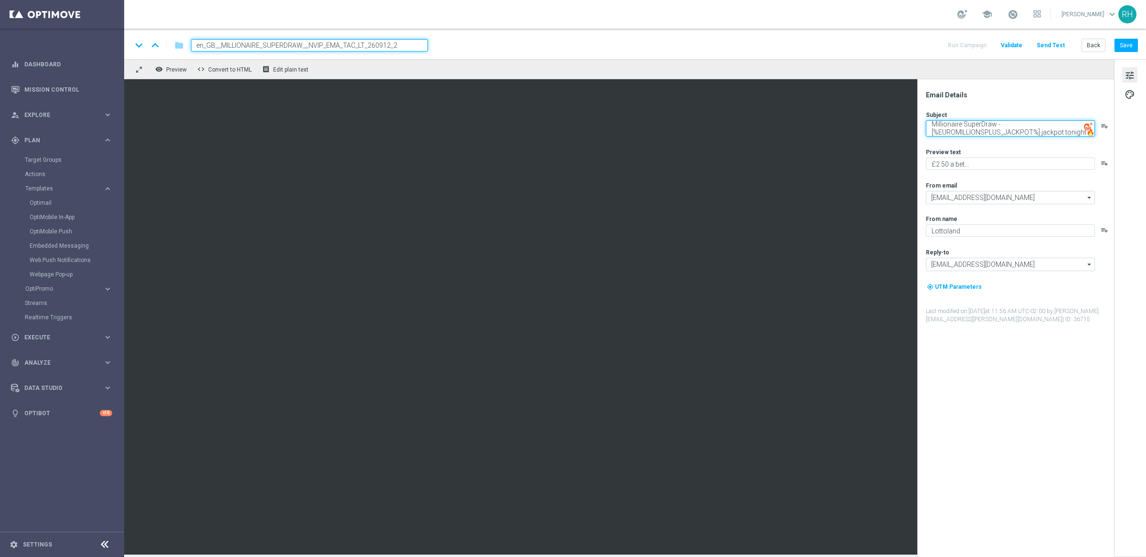
click at [1069, 134] on textarea "Millionaire SuperDraw - [%EUROMILLIONSPLUS_JACKPOT%] jackpot tonight🔥" at bounding box center [1010, 128] width 169 height 16
click at [1072, 273] on div "Subject Millionaire SuperDraw - [%EUROMILLIONSPLUS_JACKPOT%] jackpot tonight🔥 p…" at bounding box center [1019, 217] width 187 height 213
click at [1056, 342] on div "Email Details Subject Millionaire SuperDraw - [%EUROMILLIONSPLUS_JACKPOT%] jack…" at bounding box center [1018, 324] width 190 height 467
click at [1134, 49] on button "Save" at bounding box center [1126, 45] width 23 height 13
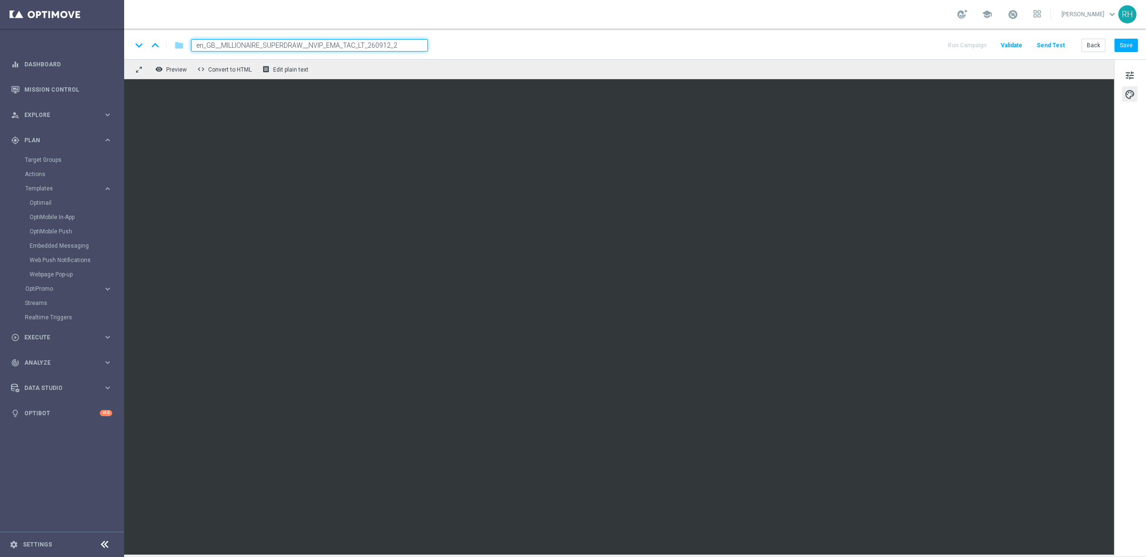
click at [1059, 50] on button "Send Test" at bounding box center [1050, 45] width 31 height 13
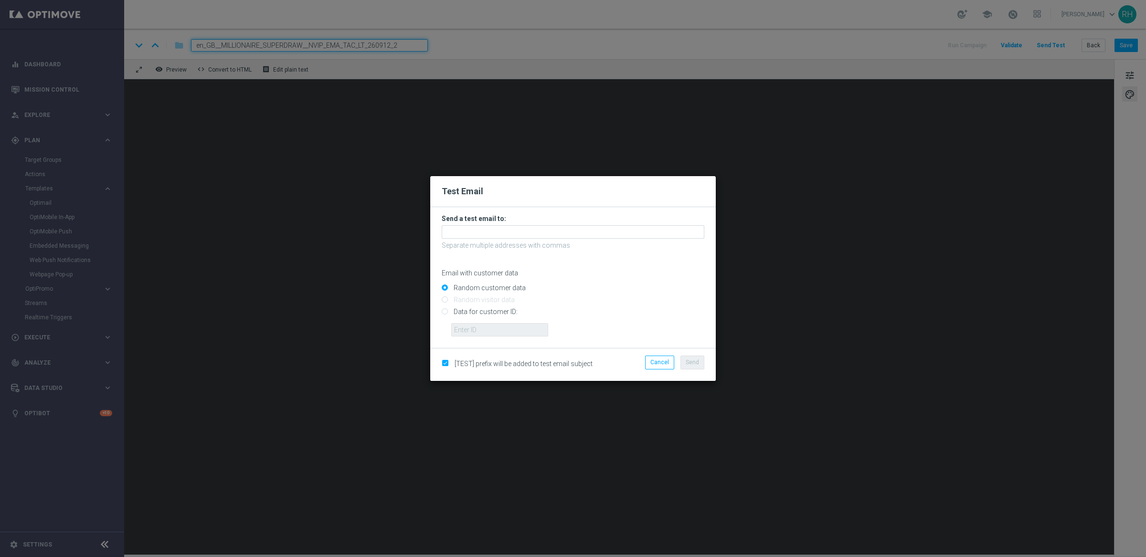
click at [448, 311] on input "Data for customer ID:" at bounding box center [573, 315] width 263 height 13
radio input "true"
click at [466, 333] on input "text" at bounding box center [499, 329] width 97 height 13
type input "9388689"
click at [486, 223] on form "Send a test email to: Separate multiple addresses with commas Email with custom…" at bounding box center [573, 275] width 263 height 122
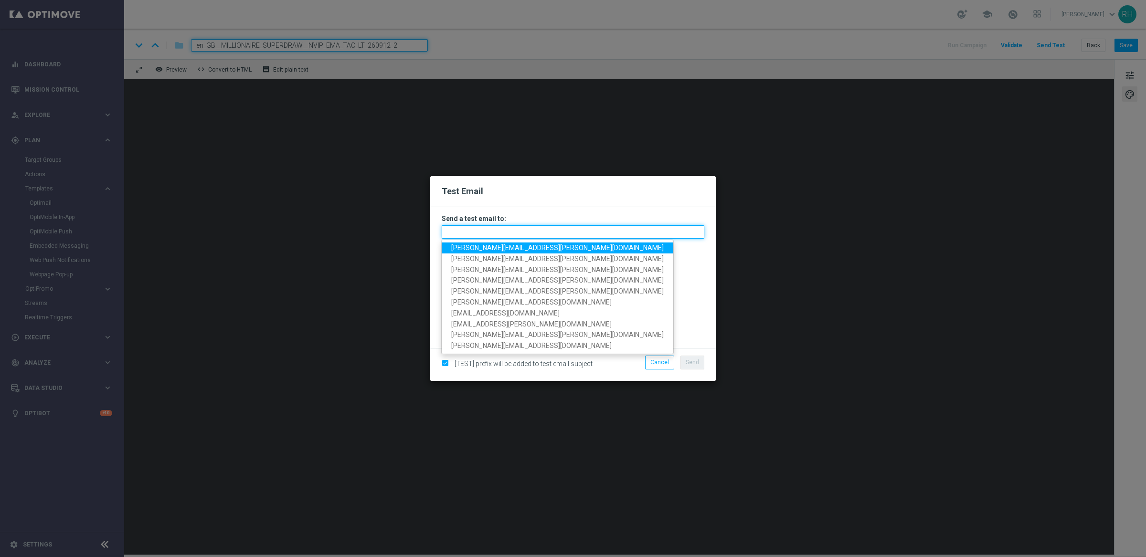
click at [486, 229] on input "text" at bounding box center [573, 231] width 263 height 13
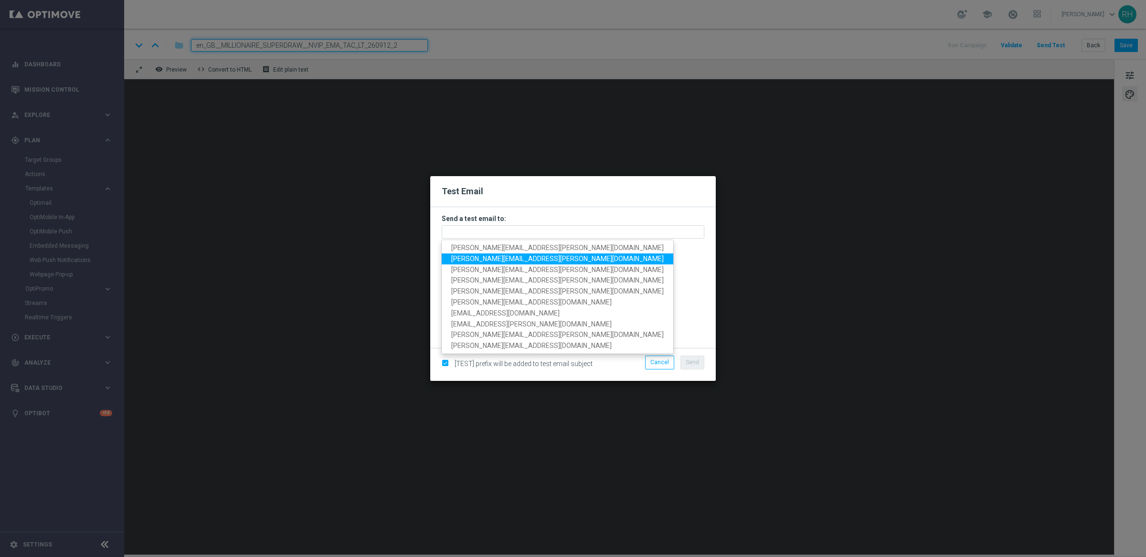
click at [478, 260] on span "ricky.hubbard@lottoland.com" at bounding box center [557, 259] width 212 height 8
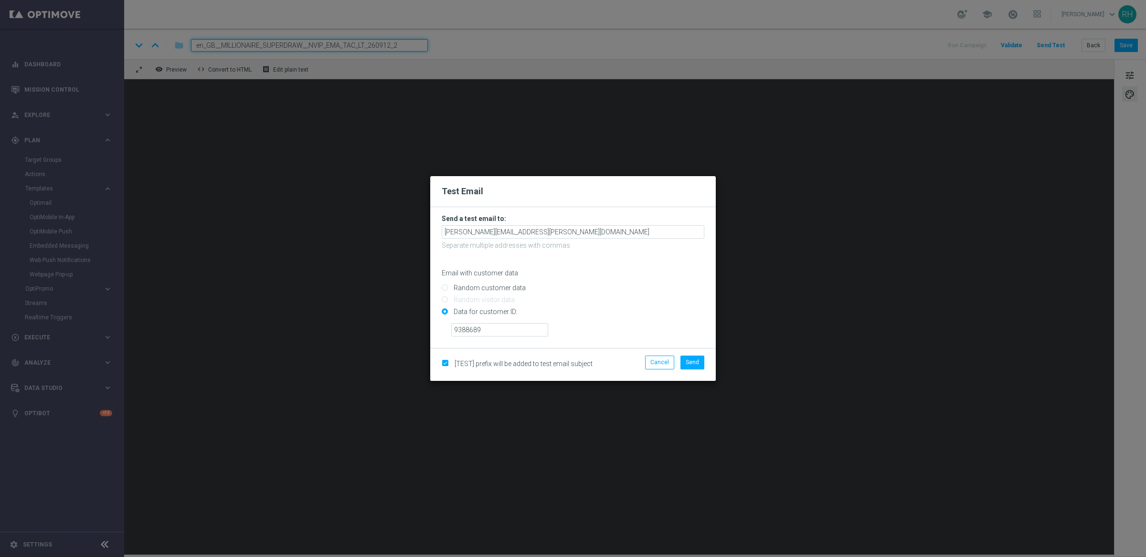
click at [558, 223] on h3 "Send a test email to:" at bounding box center [573, 218] width 263 height 9
click at [561, 229] on input "ricky.hubbard@lottoland.com" at bounding box center [573, 231] width 263 height 13
click at [514, 256] on span "j ames.parr@lottoland.com" at bounding box center [558, 259] width 214 height 8
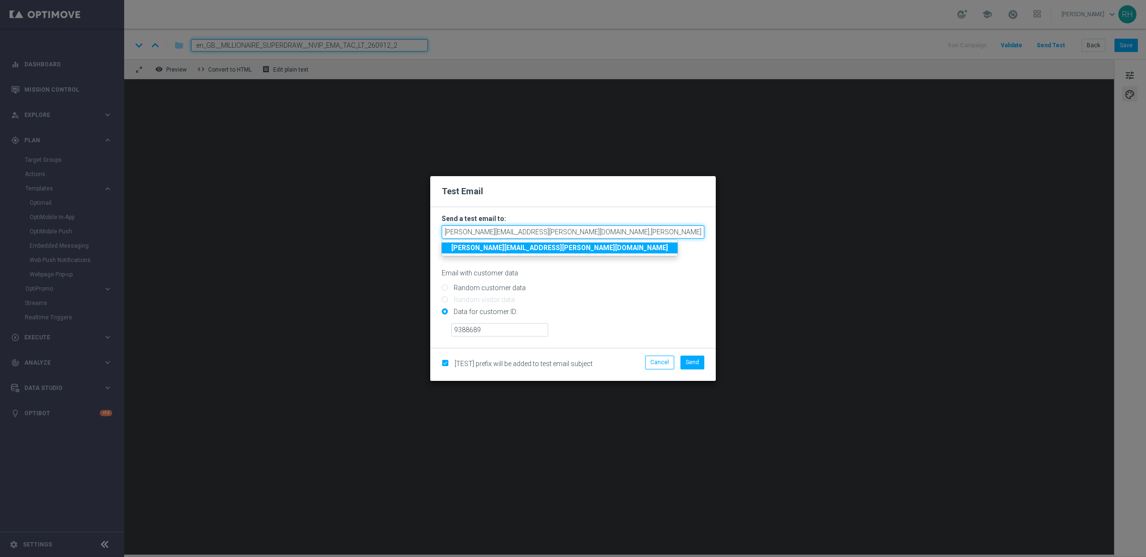
click at [623, 231] on input "ricky.hubbard@lottoland.com,james.parr@lottoland.com" at bounding box center [573, 231] width 263 height 13
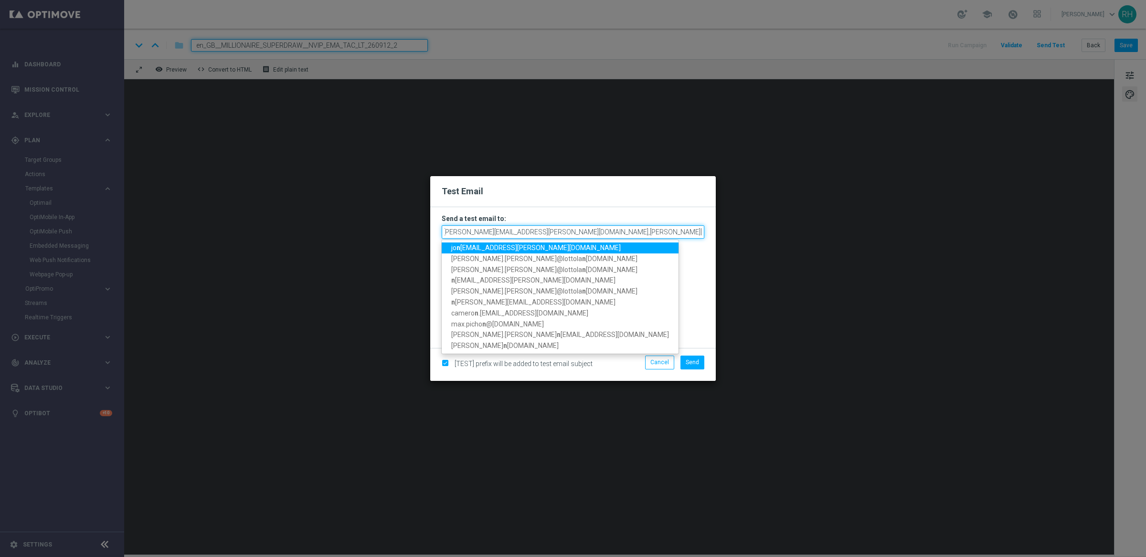
scroll to position [0, 6]
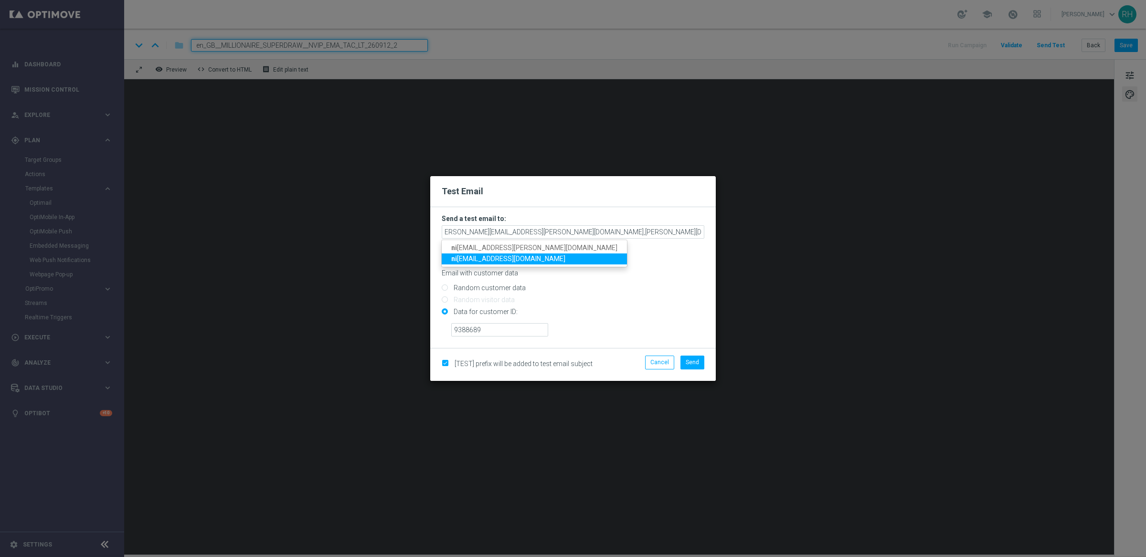
click at [531, 257] on span "ni kola.misotova@lottoland.com" at bounding box center [508, 259] width 114 height 8
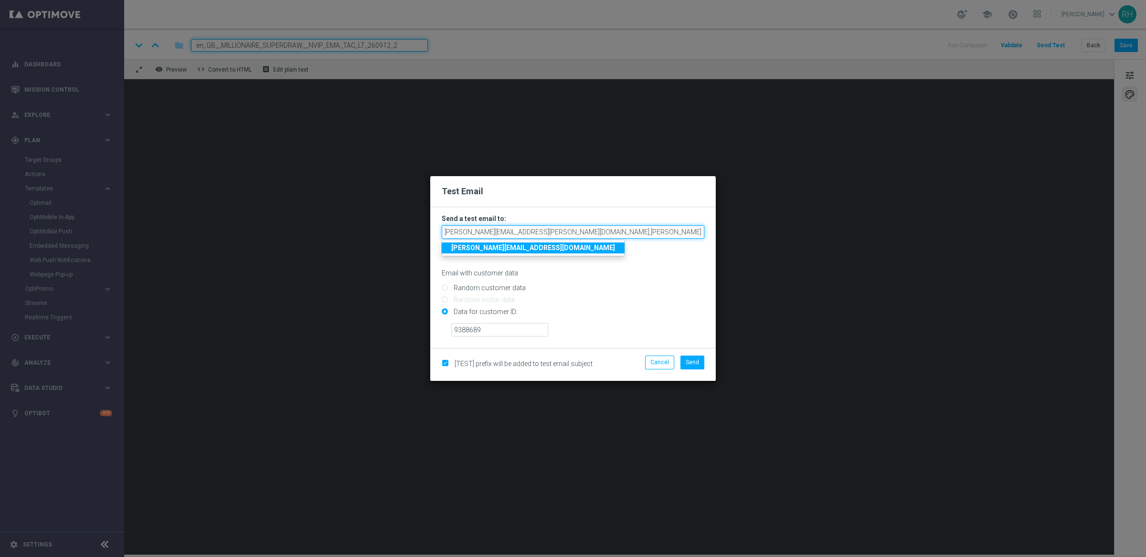
scroll to position [0, 94]
drag, startPoint x: 679, startPoint y: 234, endPoint x: 709, endPoint y: 237, distance: 30.2
click at [709, 237] on form "Send a test email to: ricky.hubbard@lottoland.com,james.parr@lottoland.com,nich…" at bounding box center [573, 277] width 286 height 141
click at [702, 234] on input "ricky.hubbard@lottoland.com,james.parr@lottoland.com,nicholas.kosub@lottoland.c…" at bounding box center [573, 231] width 263 height 13
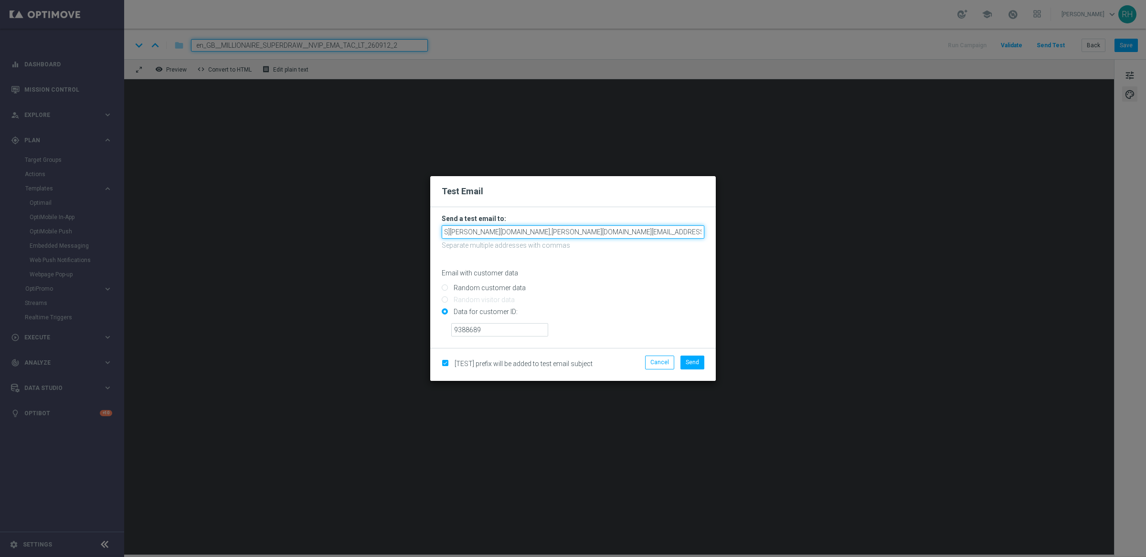
type input "ricky.hubbard@lottoland.com,james.parr@lottoland.com,nicholas.kosub@lottoland.c…"
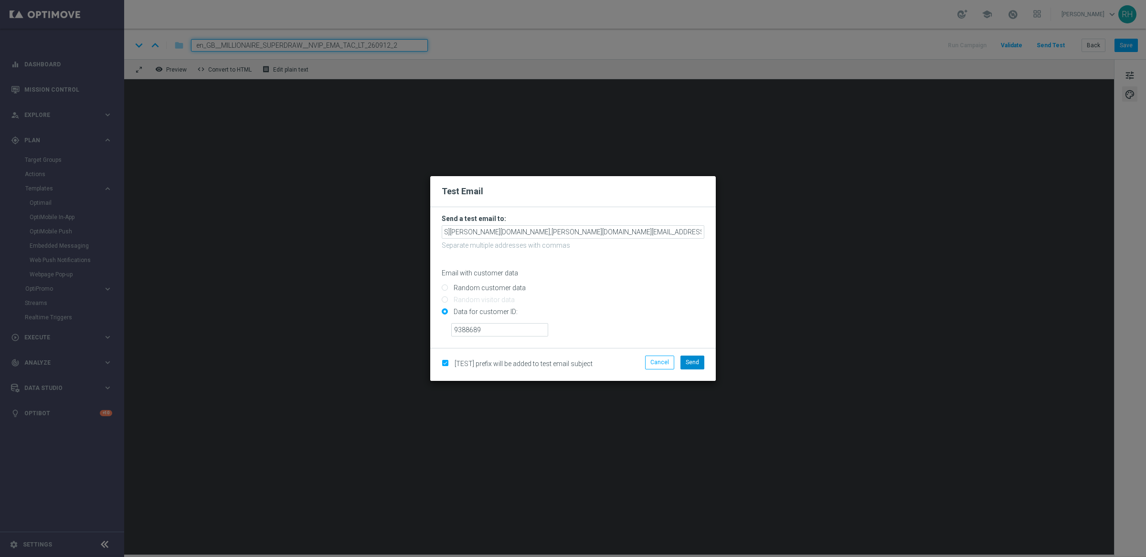
scroll to position [0, 0]
click at [697, 356] on div "[TEST] prefix will be added to test email subject Cancel Send" at bounding box center [573, 364] width 286 height 32
click at [696, 357] on button "Send" at bounding box center [692, 362] width 24 height 13
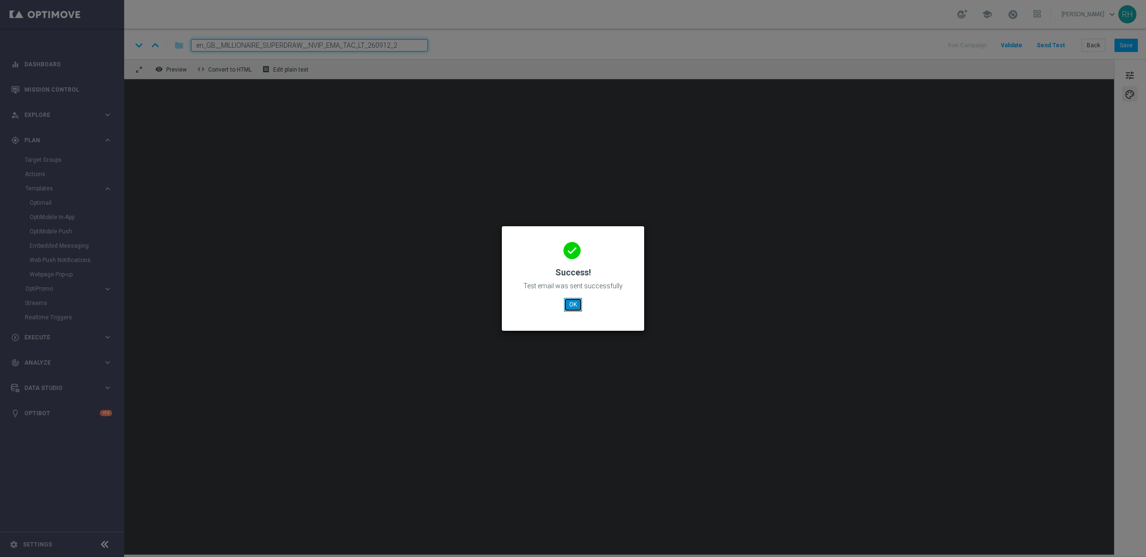
click at [575, 308] on button "OK" at bounding box center [573, 304] width 18 height 13
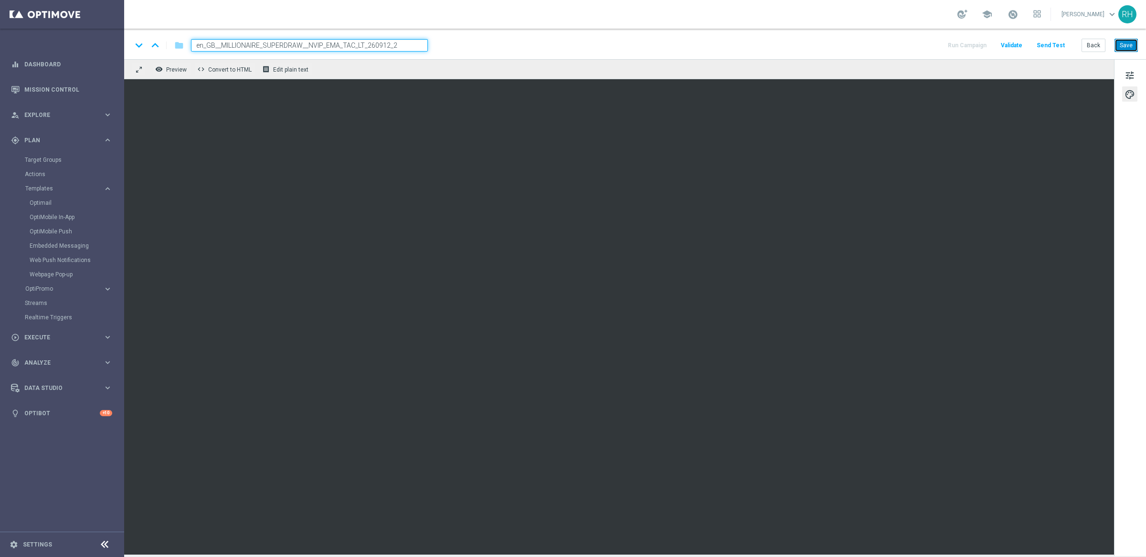
click at [1124, 46] on button "Save" at bounding box center [1126, 45] width 23 height 13
click at [907, 45] on div "keyboard_arrow_down keyboard_arrow_up folder en_GB__MILLIONAIRE_SUPERDRAW__NVIP…" at bounding box center [635, 45] width 1006 height 12
click at [1126, 83] on div "tune palette" at bounding box center [1130, 307] width 32 height 497
click at [966, 50] on button "Run Campaign" at bounding box center [967, 45] width 42 height 13
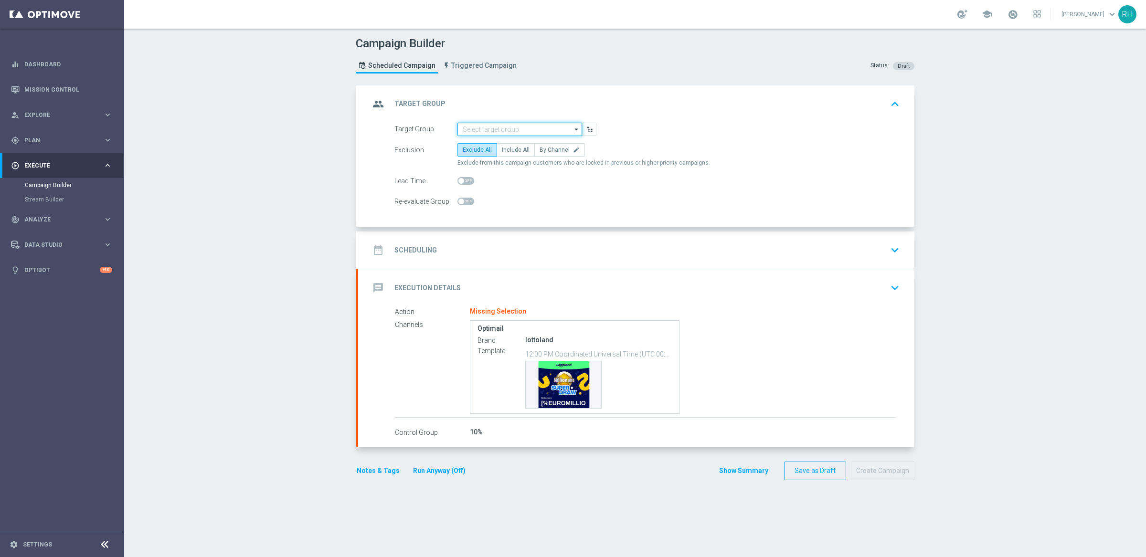
click at [503, 128] on input at bounding box center [519, 129] width 125 height 13
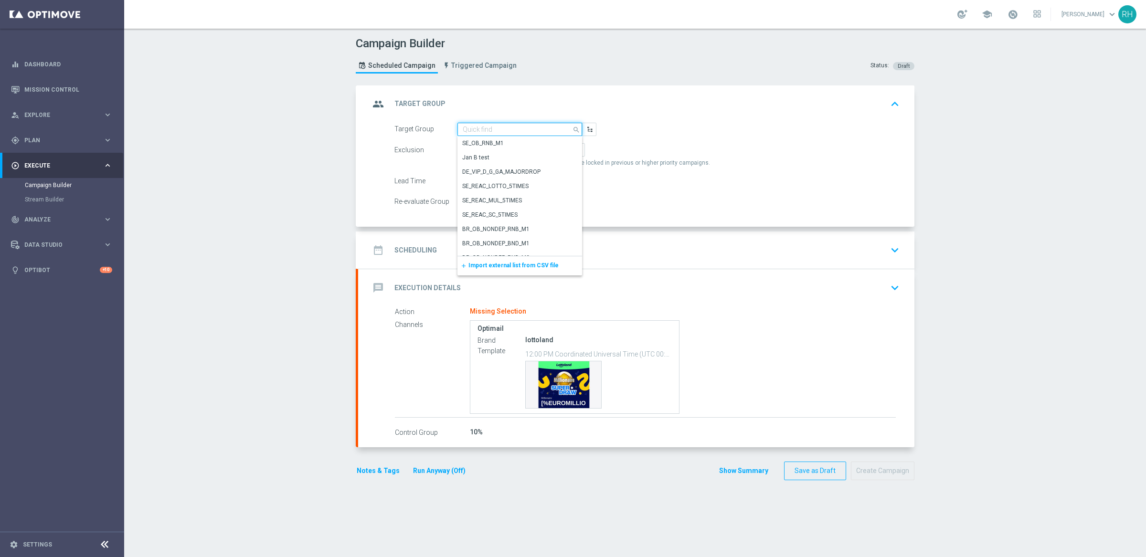
paste input ""UK_LOTTO_EMAIL | New, Active Lottery, Reactivated, Active Multi ""
click at [497, 130] on input ""UK_LOTTO_EMAIL | New, Active Lottery, Reactivated, Active Multi" at bounding box center [519, 129] width 125 height 13
click at [462, 129] on input ""UK_LOTTO_EMAIL | New, Active Lottery, Reactivated, Active Multi" at bounding box center [519, 129] width 125 height 13
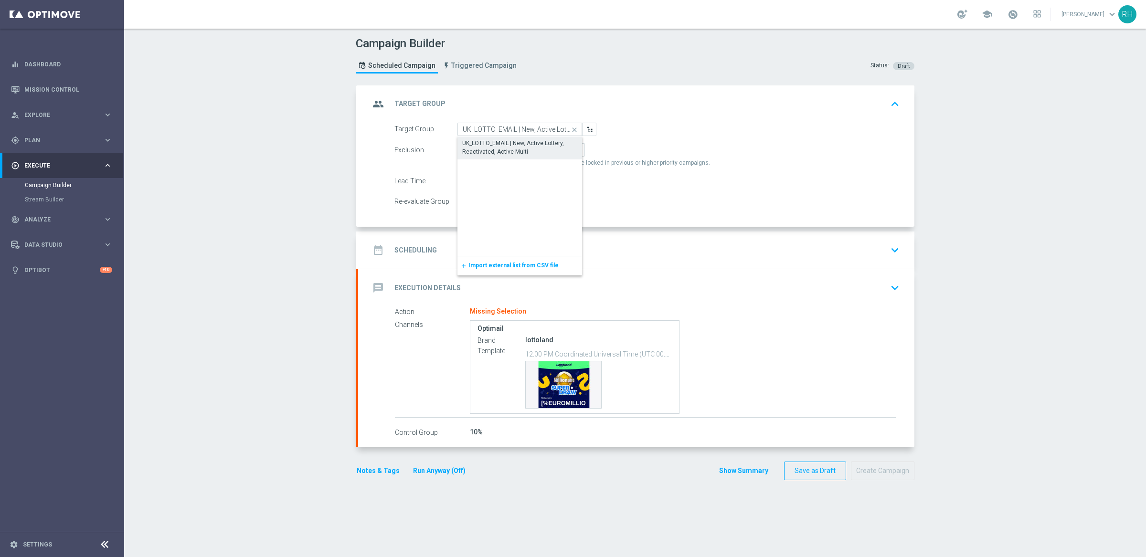
click at [473, 147] on div "UK_LOTTO_EMAIL | New, Active Lottery, Reactivated, Active Multi" at bounding box center [519, 147] width 115 height 17
type input "UK_LOTTO_EMAIL | New, Active Lottery, Reactivated, Active Multi"
click at [503, 152] on span "Include All" at bounding box center [516, 150] width 28 height 7
click at [503, 152] on input "Include All" at bounding box center [505, 152] width 6 height 6
radio input "true"
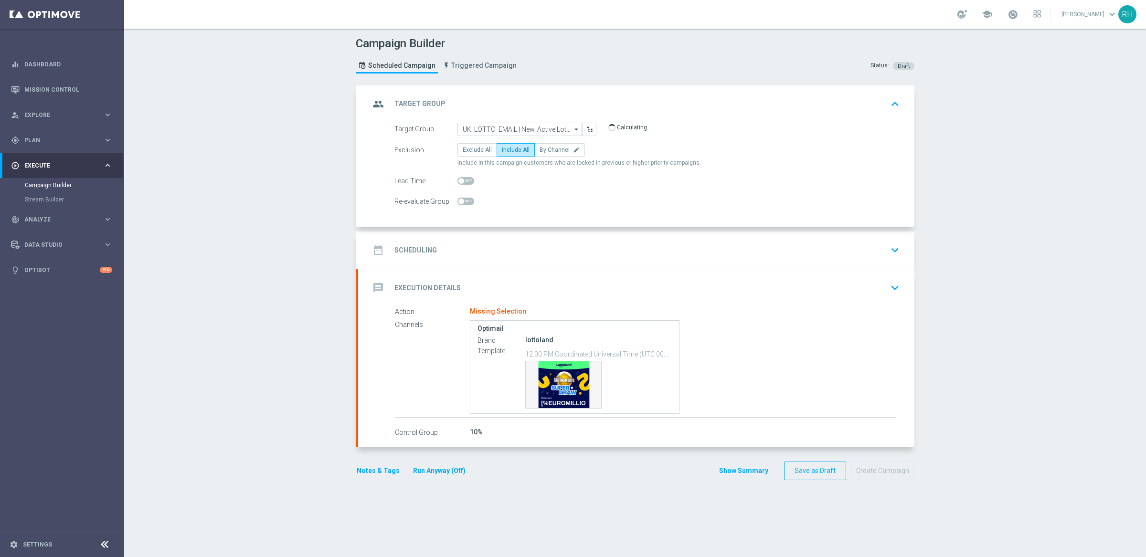
click at [509, 251] on div "date_range Scheduling keyboard_arrow_down" at bounding box center [636, 250] width 533 height 18
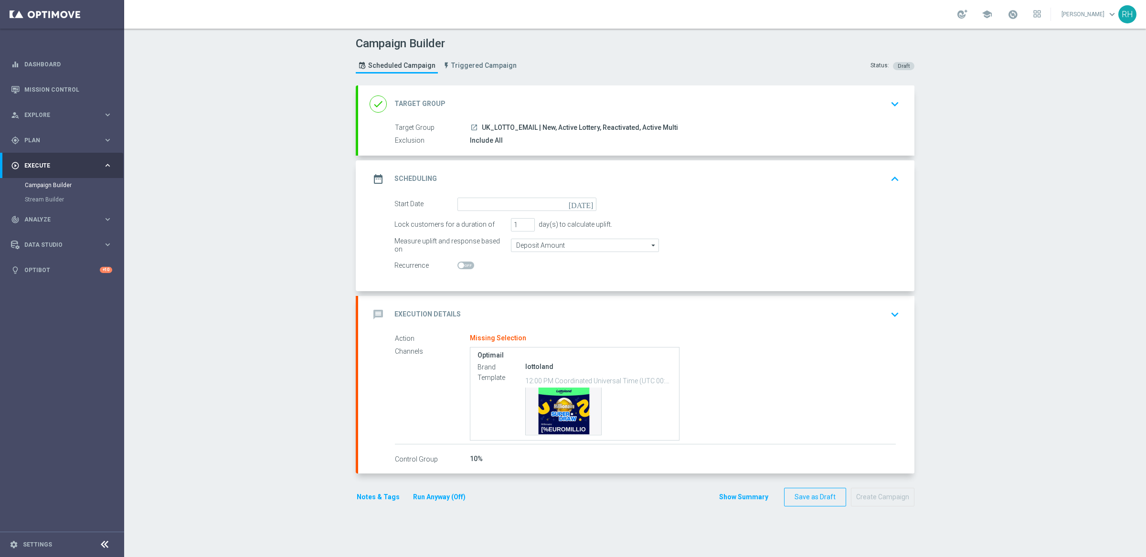
click at [583, 204] on icon "[DATE]" at bounding box center [583, 203] width 28 height 11
click at [544, 306] on span "26" at bounding box center [548, 303] width 15 height 15
type input "[DATE]"
click at [661, 325] on div "message Execution Details keyboard_arrow_down" at bounding box center [636, 314] width 556 height 37
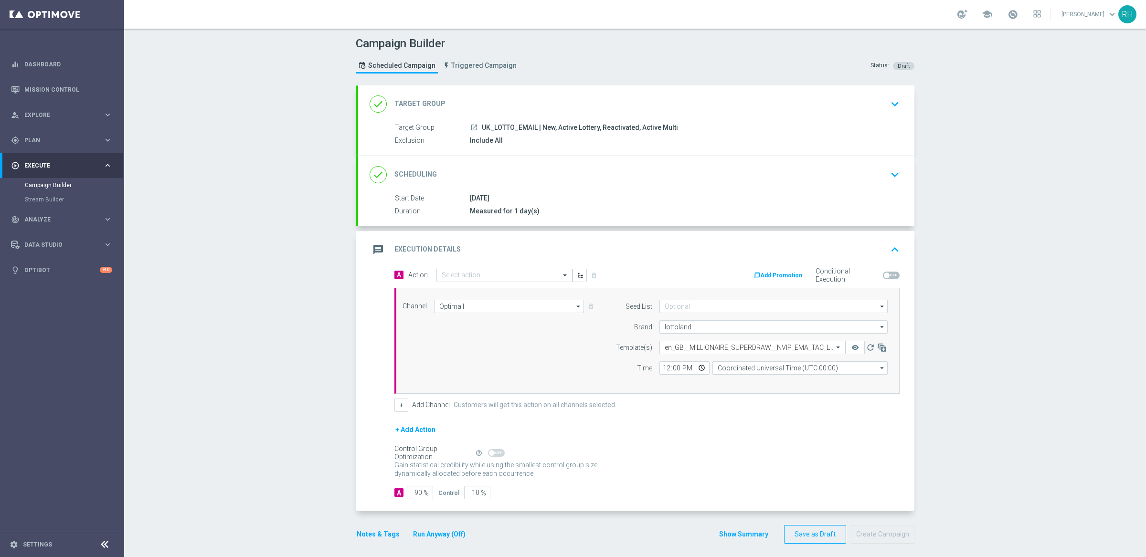
click at [897, 243] on icon "keyboard_arrow_up" at bounding box center [895, 250] width 14 height 14
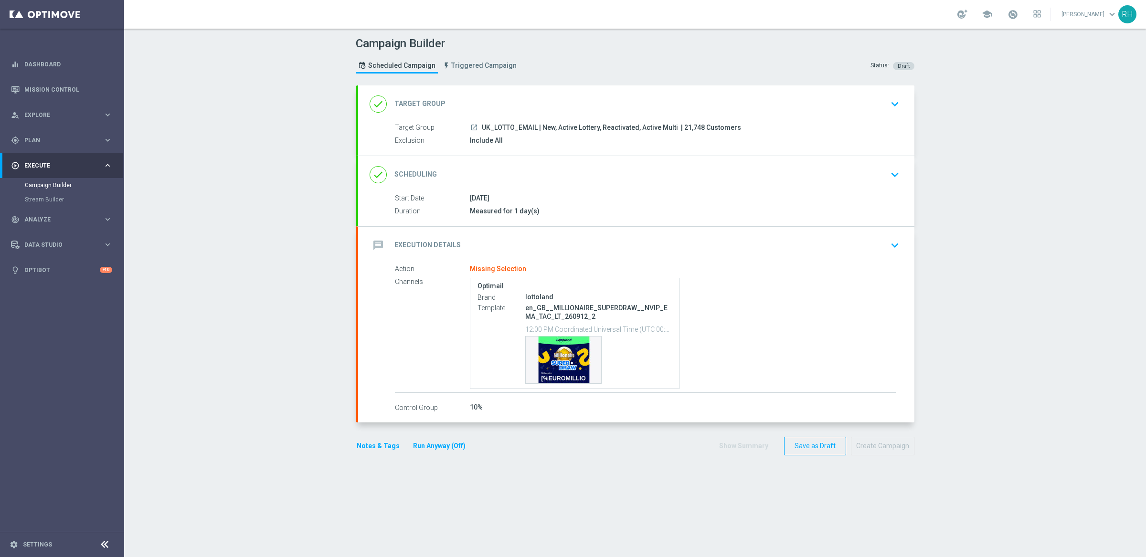
click at [588, 309] on p "en_GB__MILLIONAIRE_SUPERDRAW__NVIP_EMA_TAC_LT_260912_2" at bounding box center [598, 312] width 147 height 17
copy div "en_GB__MILLIONAIRE_SUPERDRAW__NVIP_EMA_TAC_LT_260912_2"
click at [708, 187] on div "done Scheduling keyboard_arrow_down" at bounding box center [636, 174] width 556 height 37
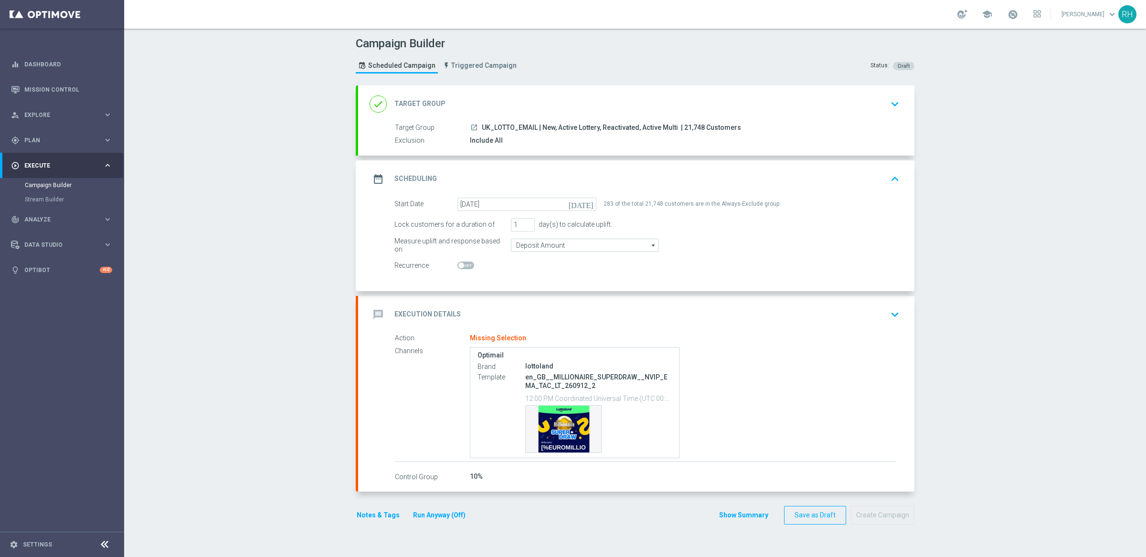
click at [528, 310] on div "message Execution Details keyboard_arrow_down" at bounding box center [636, 315] width 533 height 18
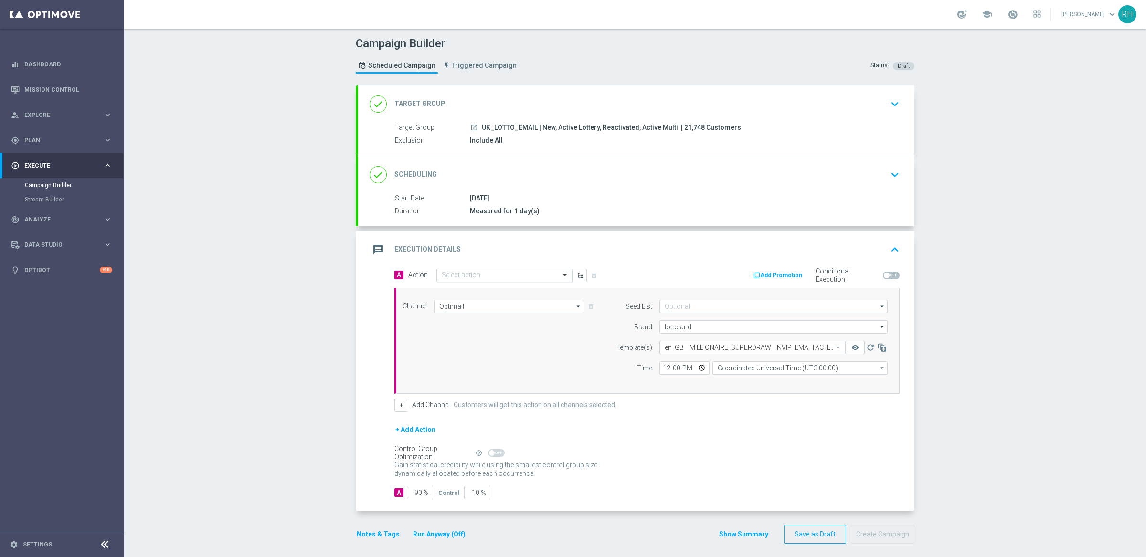
click at [504, 278] on input "text" at bounding box center [495, 276] width 106 height 8
paste input "en_GB__MILLIONAIRE_SUPERDRAW__NVIP_EMA_TAC_LT_260912_2"
type input "en_GB__MILLIONAIRE_SUPERDRAW__NVIP_EMA_TAC_LT_260912_2"
click at [491, 308] on span "Create new action" at bounding box center [475, 305] width 50 height 7
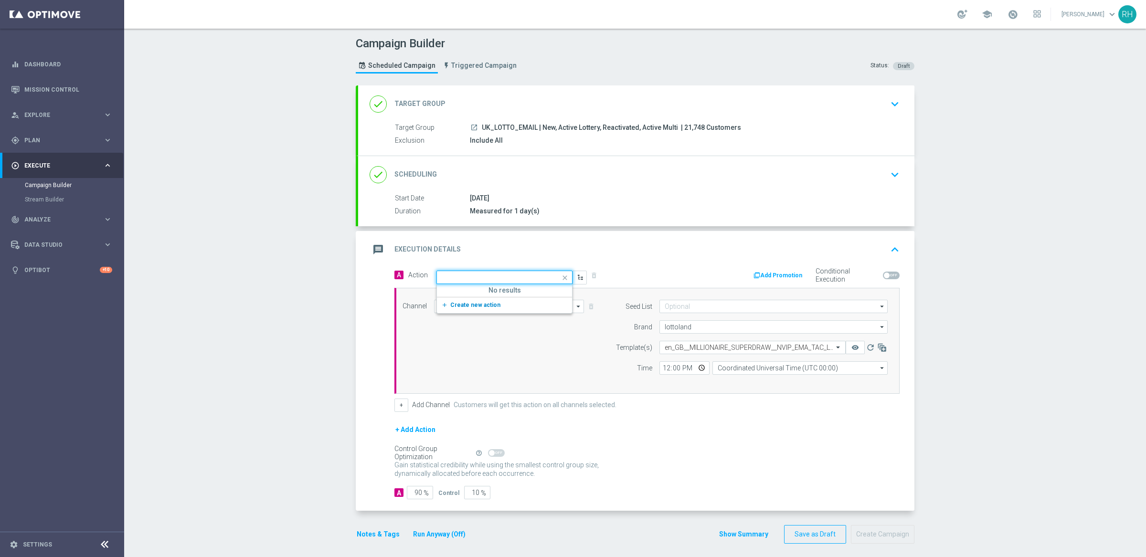
scroll to position [0, 0]
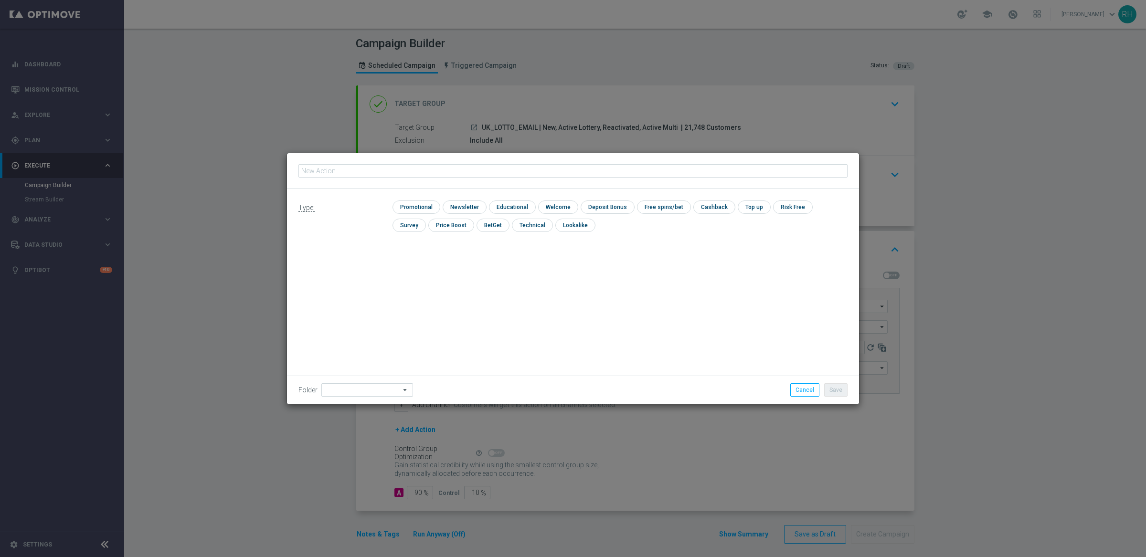
type input "en_GB__MILLIONAIRE_SUPERDRAW__NVIP_EMA_TAC_LT_260912_2"
click at [427, 205] on input "checkbox" at bounding box center [415, 207] width 45 height 13
checkbox input "true"
click at [833, 394] on button "Save" at bounding box center [835, 389] width 23 height 13
click at [831, 389] on button "Save" at bounding box center [835, 389] width 23 height 13
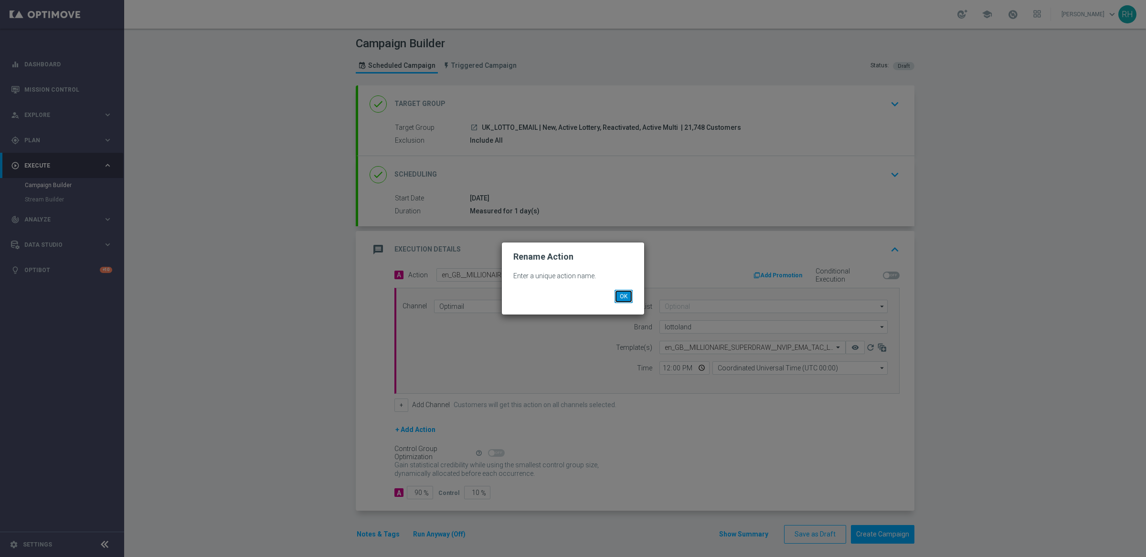
click at [617, 290] on button "OK" at bounding box center [624, 296] width 18 height 13
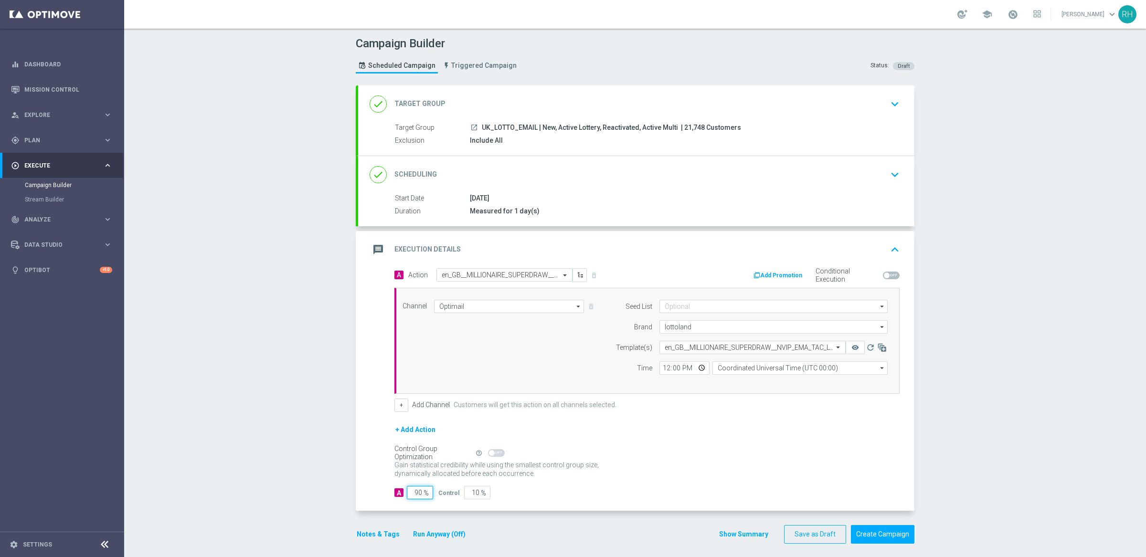
click at [417, 495] on input "90" at bounding box center [420, 492] width 26 height 13
type input "1"
type input "99"
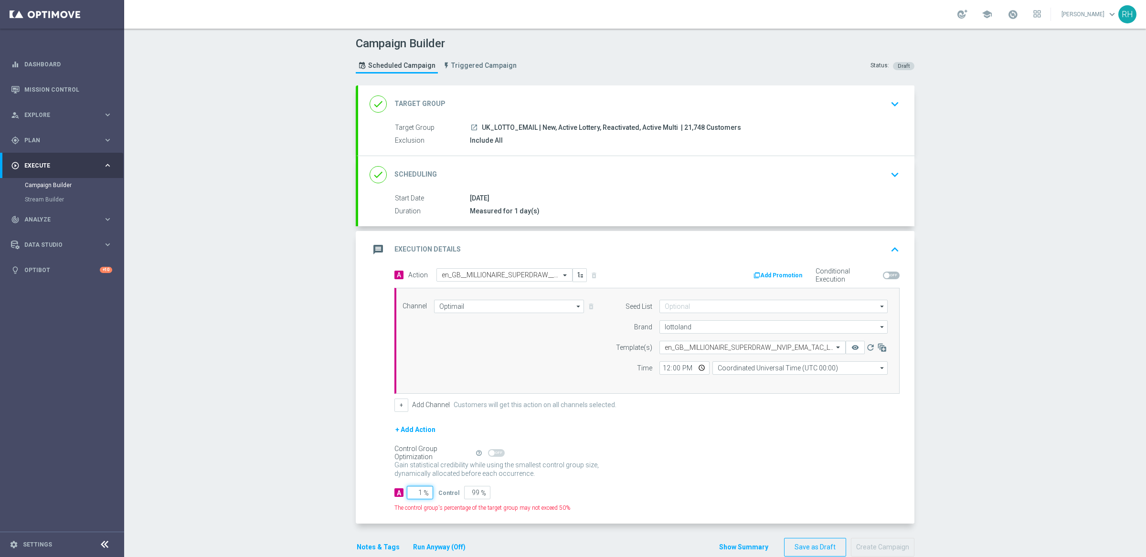
type input "10"
type input "90"
type input "100"
type input "0"
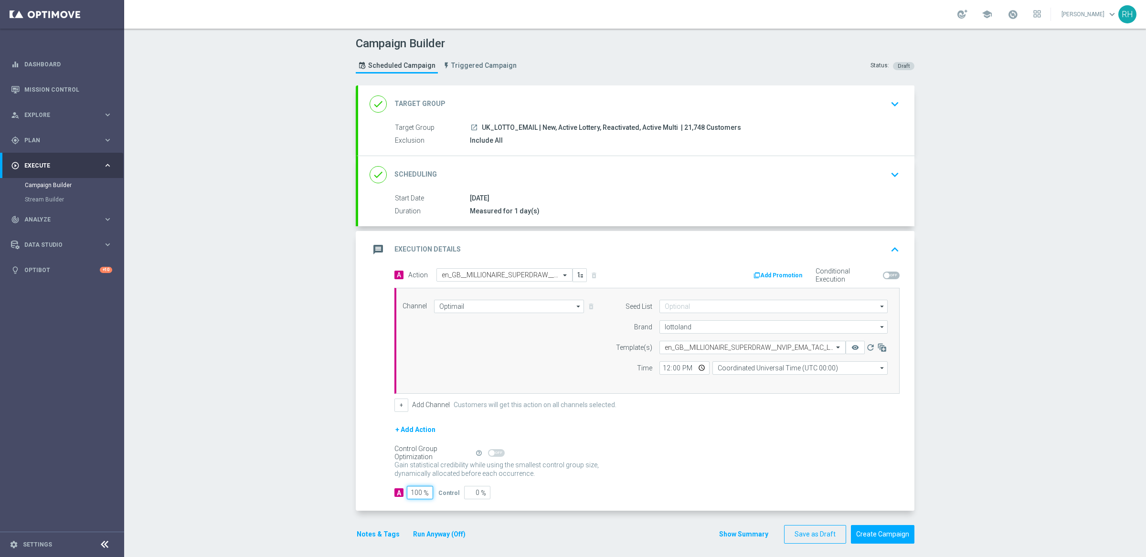
type input "100"
click at [322, 403] on div "Campaign Builder Scheduled Campaign Triggered Campaign Status: Draft done Targe…" at bounding box center [635, 293] width 1022 height 529
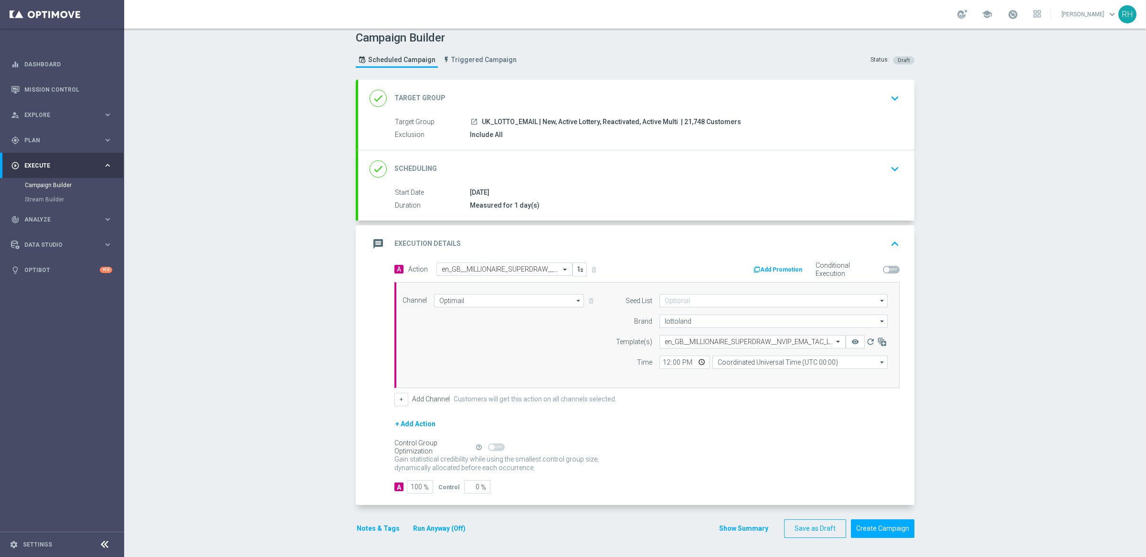
click at [375, 529] on button "Notes & Tags" at bounding box center [378, 529] width 45 height 12
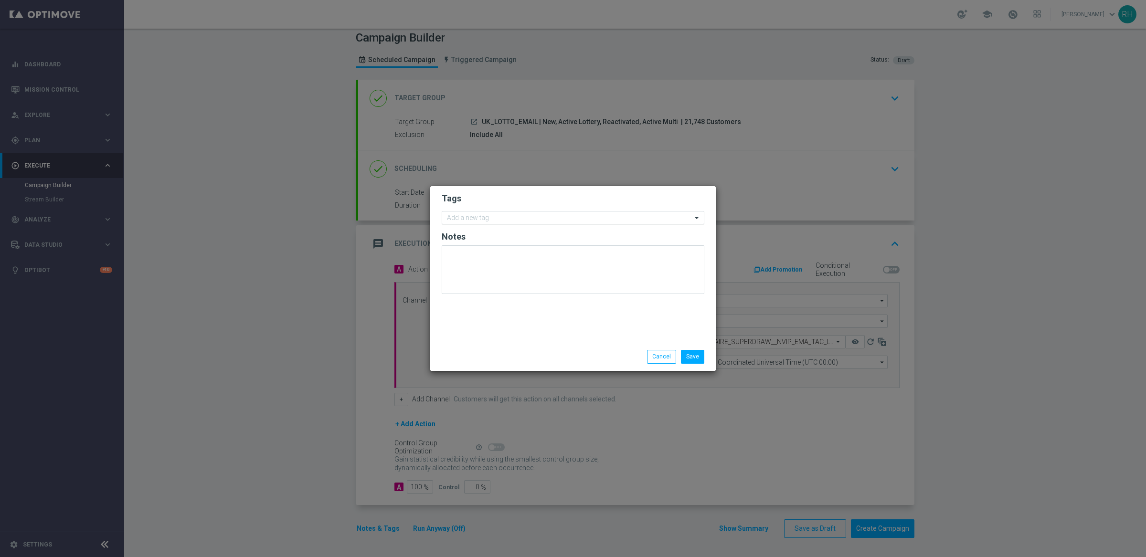
click at [523, 218] on input "text" at bounding box center [569, 218] width 245 height 8
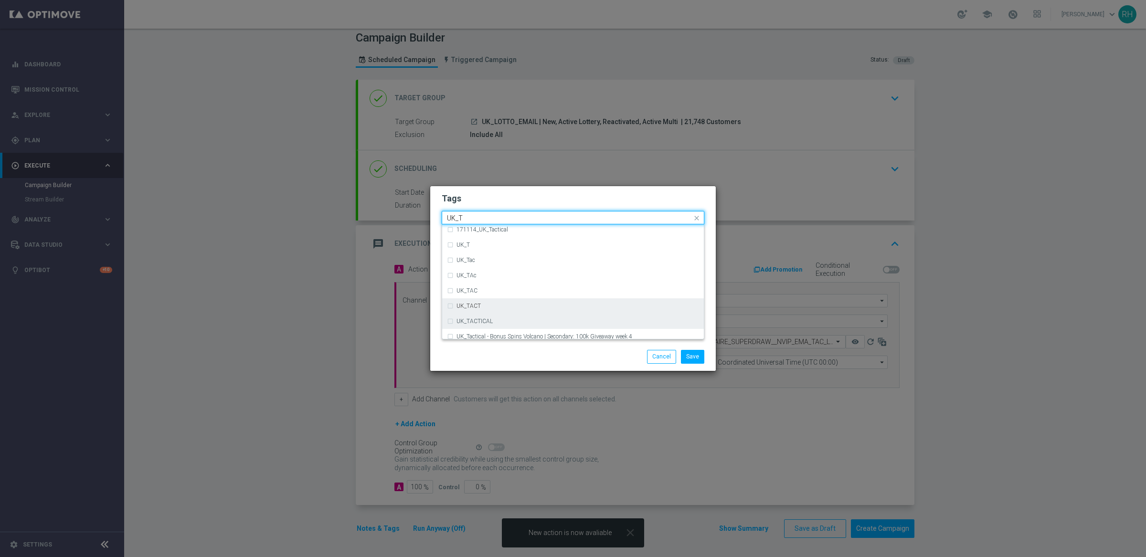
scroll to position [19, 0]
click at [500, 324] on div "UK_TACTICAL" at bounding box center [573, 319] width 252 height 15
type input "UK_T"
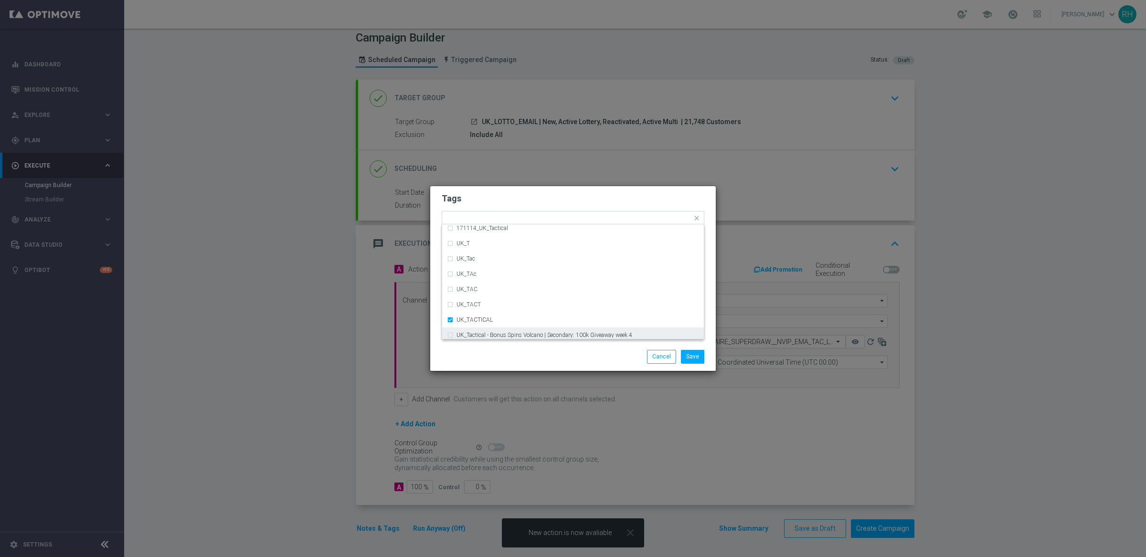
click at [500, 356] on div "Save Cancel" at bounding box center [573, 356] width 277 height 13
click at [692, 363] on button "Save" at bounding box center [692, 356] width 23 height 13
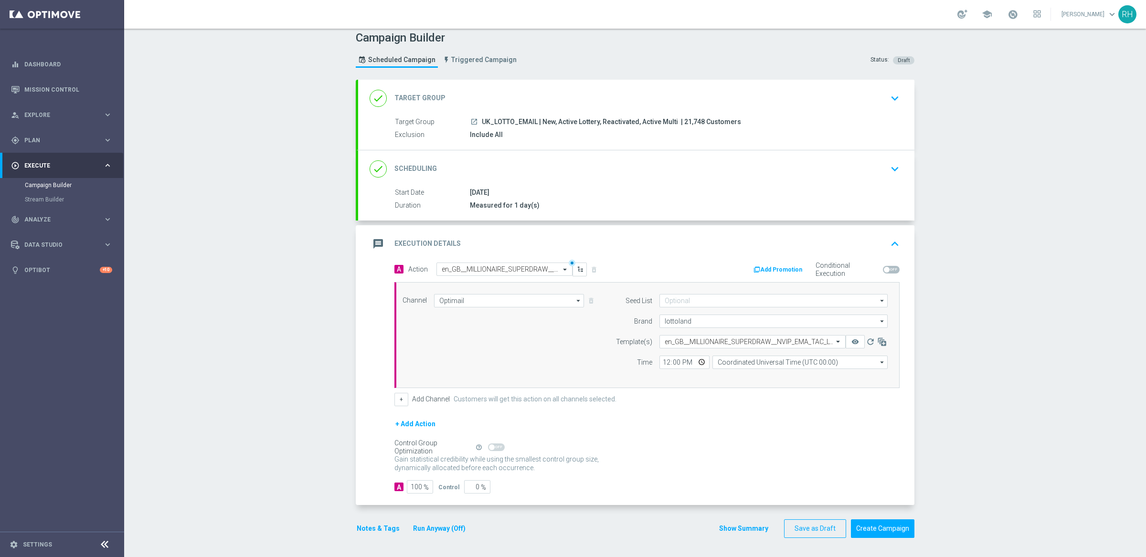
click at [761, 530] on button "Show Summary" at bounding box center [744, 528] width 50 height 11
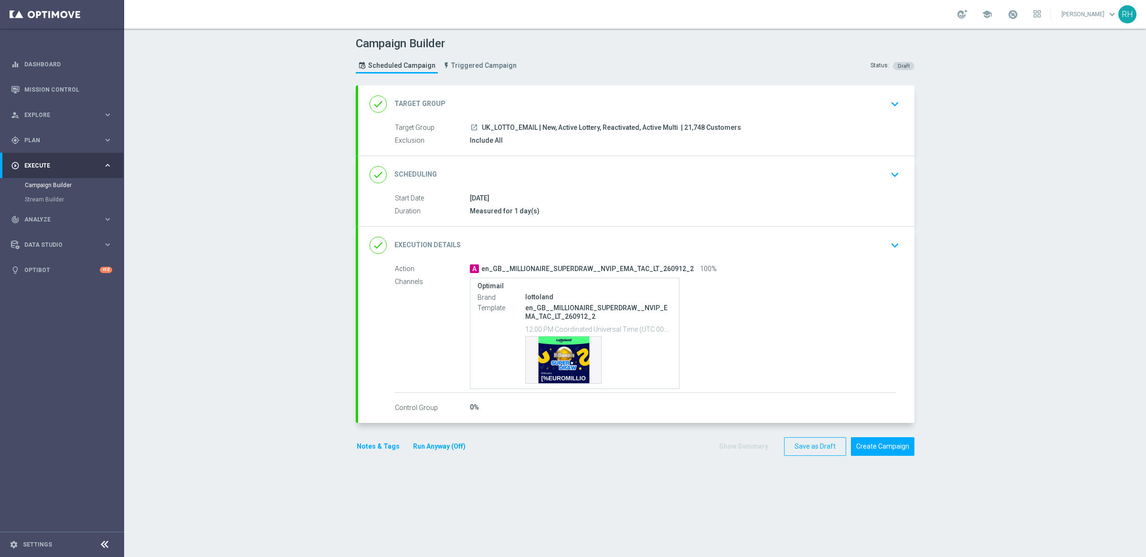
scroll to position [0, 0]
click at [686, 127] on span "| 21,748 Customers" at bounding box center [711, 128] width 60 height 9
copy span "21,748"
click at [584, 306] on p "en_GB__MILLIONAIRE_SUPERDRAW__NVIP_EMA_TAC_LT_260912_2" at bounding box center [598, 312] width 147 height 17
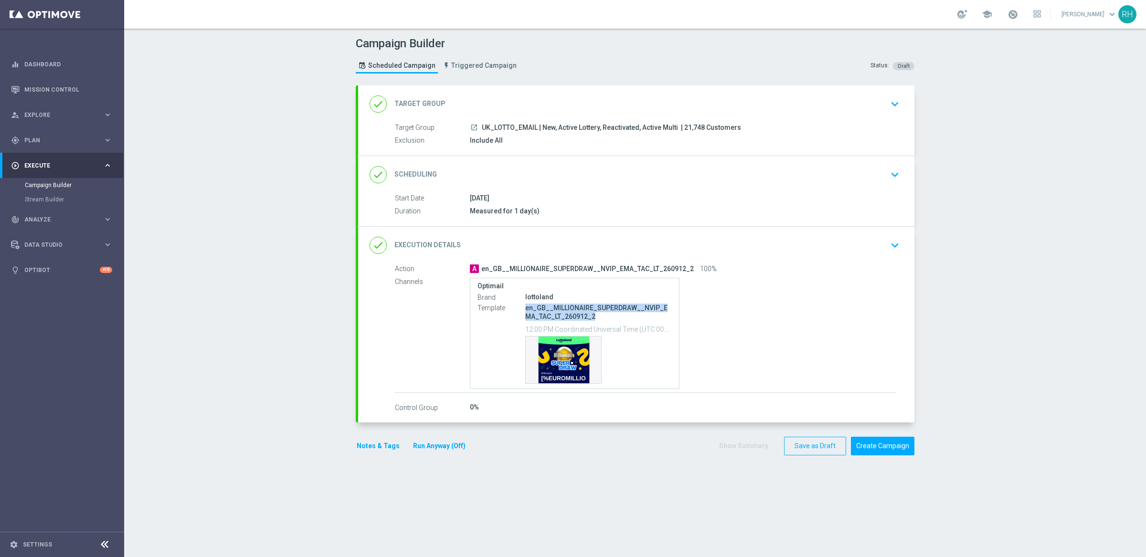
click at [584, 306] on p "en_GB__MILLIONAIRE_SUPERDRAW__NVIP_EMA_TAC_LT_260912_2" at bounding box center [598, 312] width 147 height 17
copy div "en_GB__MILLIONAIRE_SUPERDRAW__NVIP_EMA_TAC_LT_260912_2"
click at [888, 244] on icon "keyboard_arrow_down" at bounding box center [895, 245] width 14 height 14
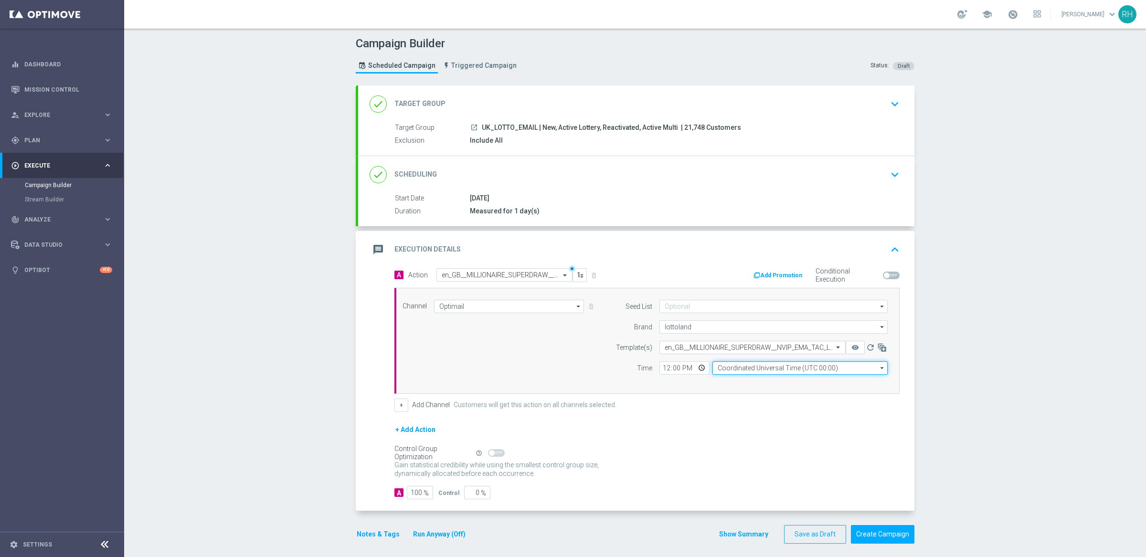
click at [739, 370] on input "Coordinated Universal Time (UTC 00:00)" at bounding box center [799, 367] width 175 height 13
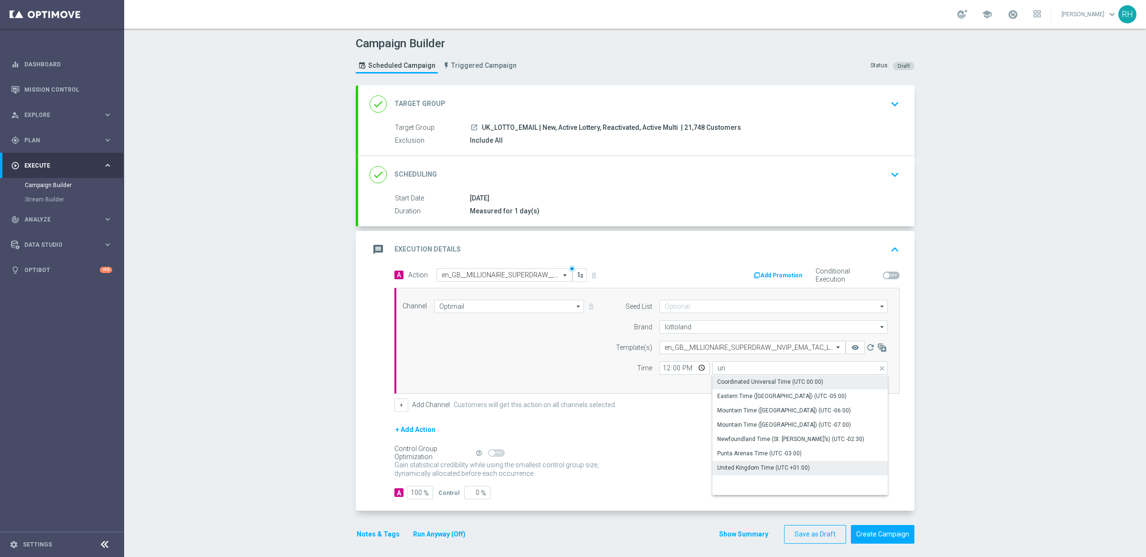
click at [751, 469] on div "United Kingdom Time (UTC +01:00)" at bounding box center [763, 468] width 93 height 9
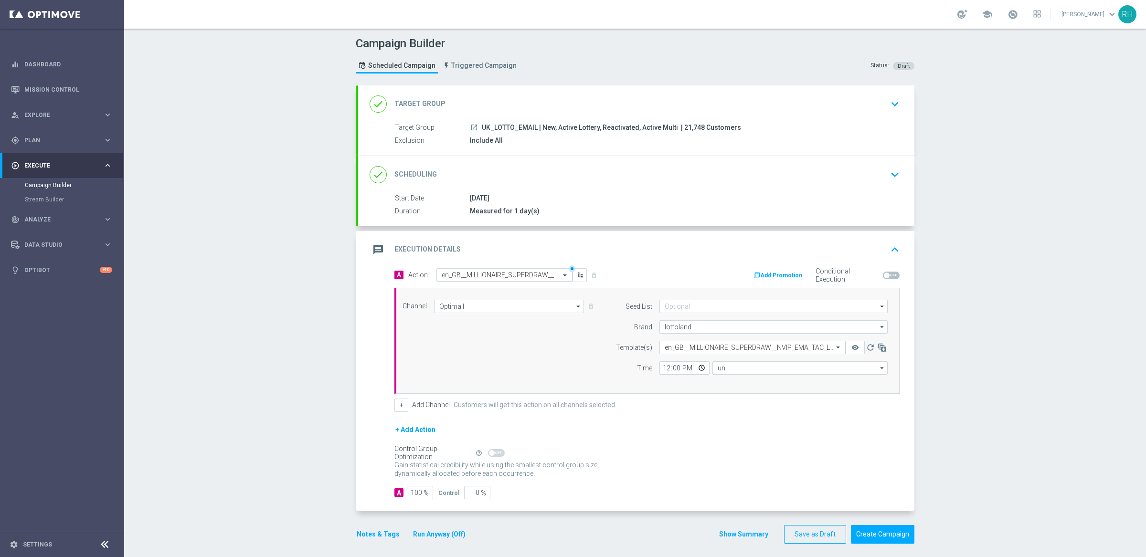
type input "United Kingdom Time (UTC +01:00)"
click at [847, 492] on div "A 100 % Control 0 %" at bounding box center [646, 492] width 505 height 13
click at [738, 535] on button "Show Summary" at bounding box center [744, 534] width 50 height 11
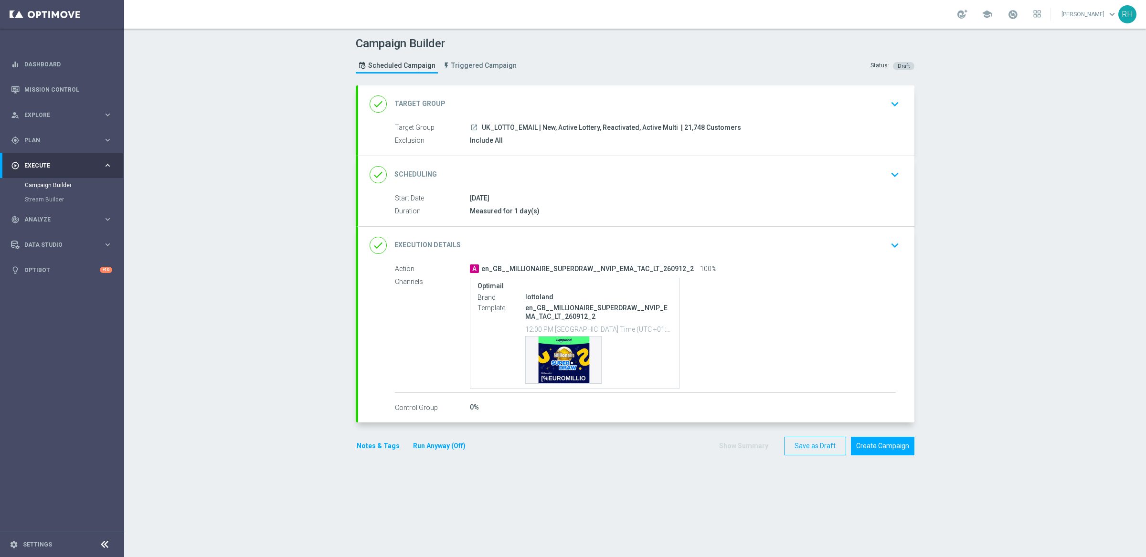
click at [738, 535] on section "done Target Group keyboard_arrow_down Target Group launch UK_LOTTO_EMAIL | New,…" at bounding box center [635, 316] width 573 height 462
click at [869, 439] on button "Create Campaign" at bounding box center [883, 446] width 64 height 19
